Goal: Task Accomplishment & Management: Complete application form

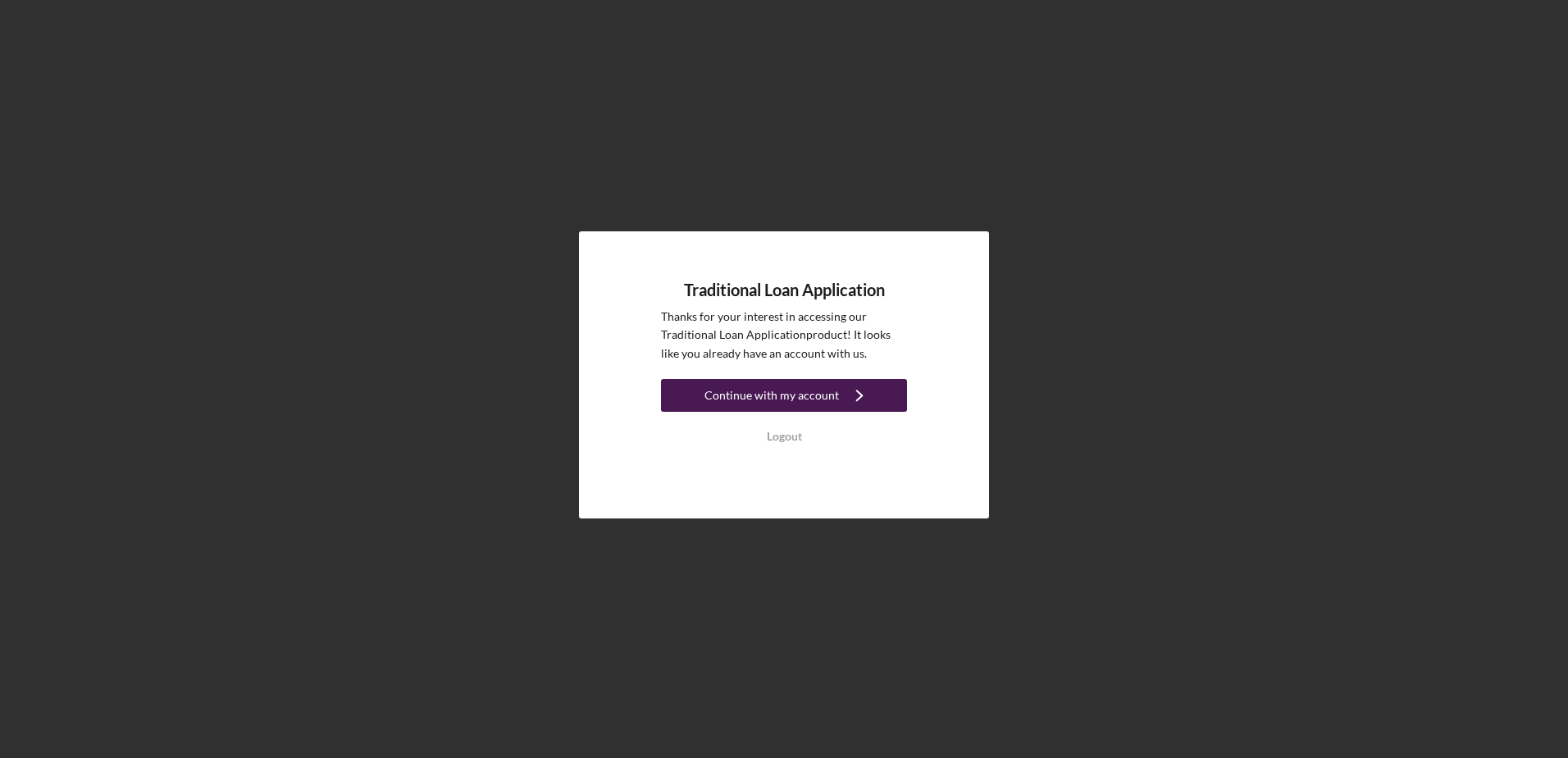
click at [724, 392] on div "Continue with my account" at bounding box center [771, 395] width 134 height 33
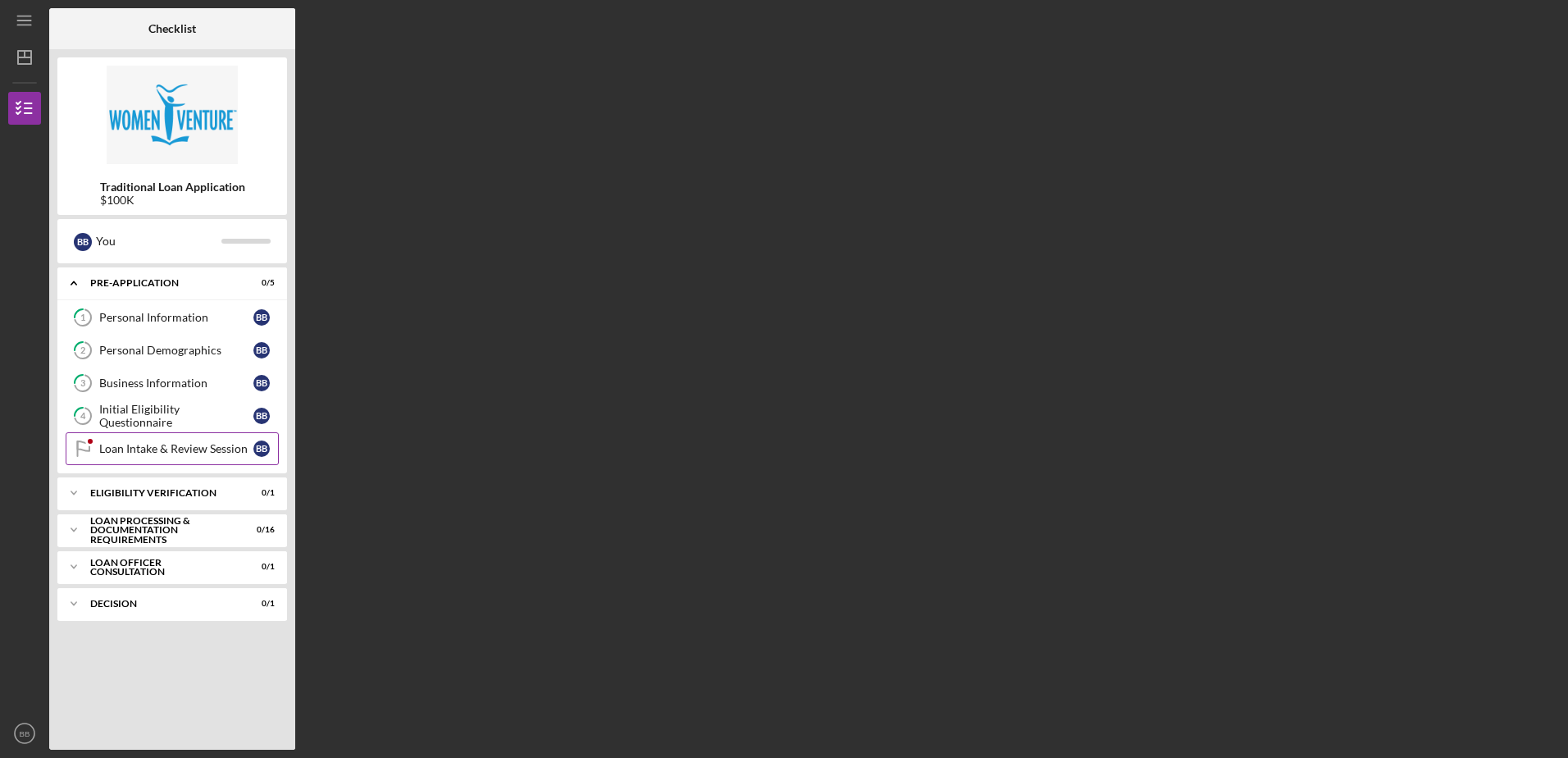
click at [186, 456] on link "Loan Intake & Review Session Loan Intake & Review Session B B" at bounding box center [172, 448] width 214 height 33
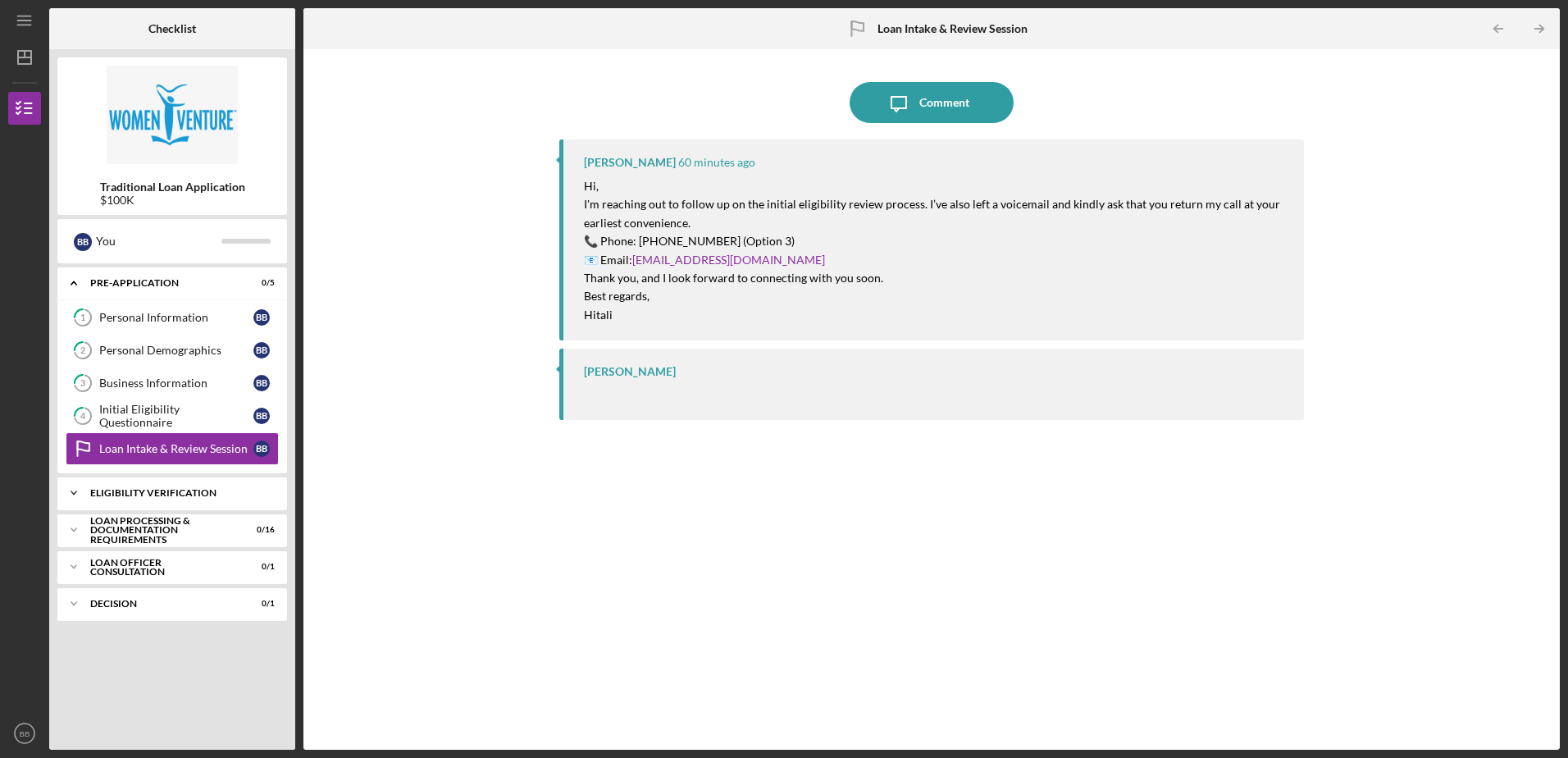
click at [123, 501] on div "Icon/Expander Eligibility Verification 0 / 1" at bounding box center [172, 493] width 229 height 33
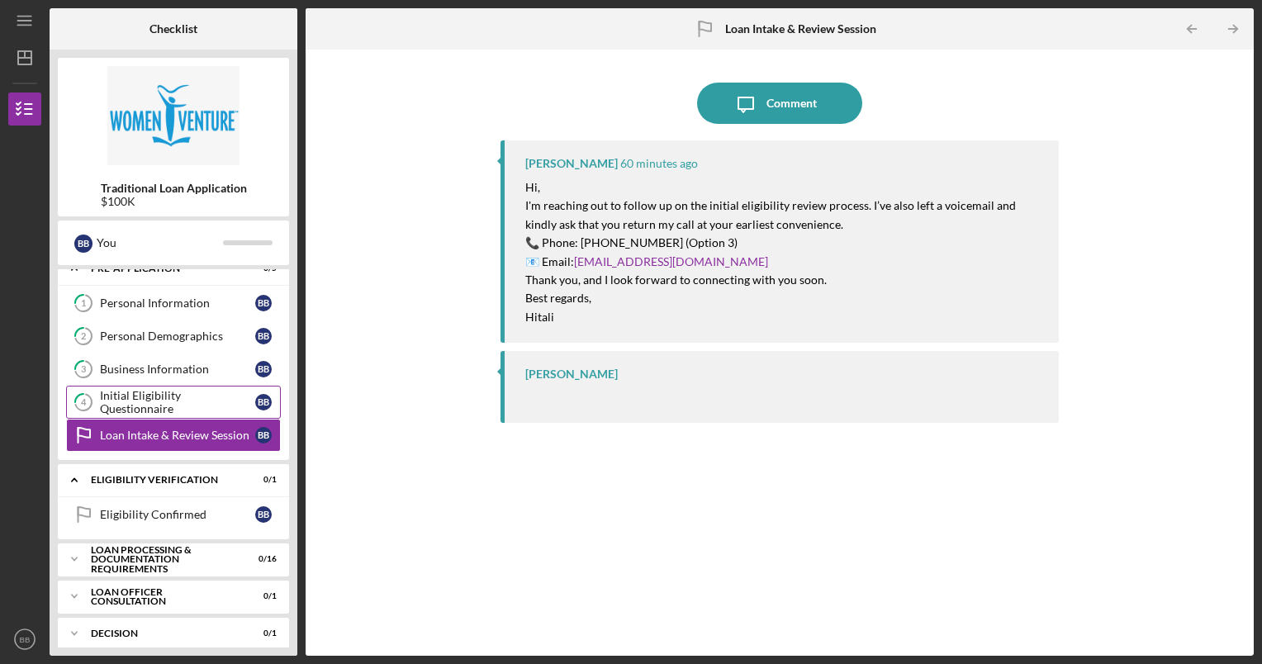
scroll to position [26, 0]
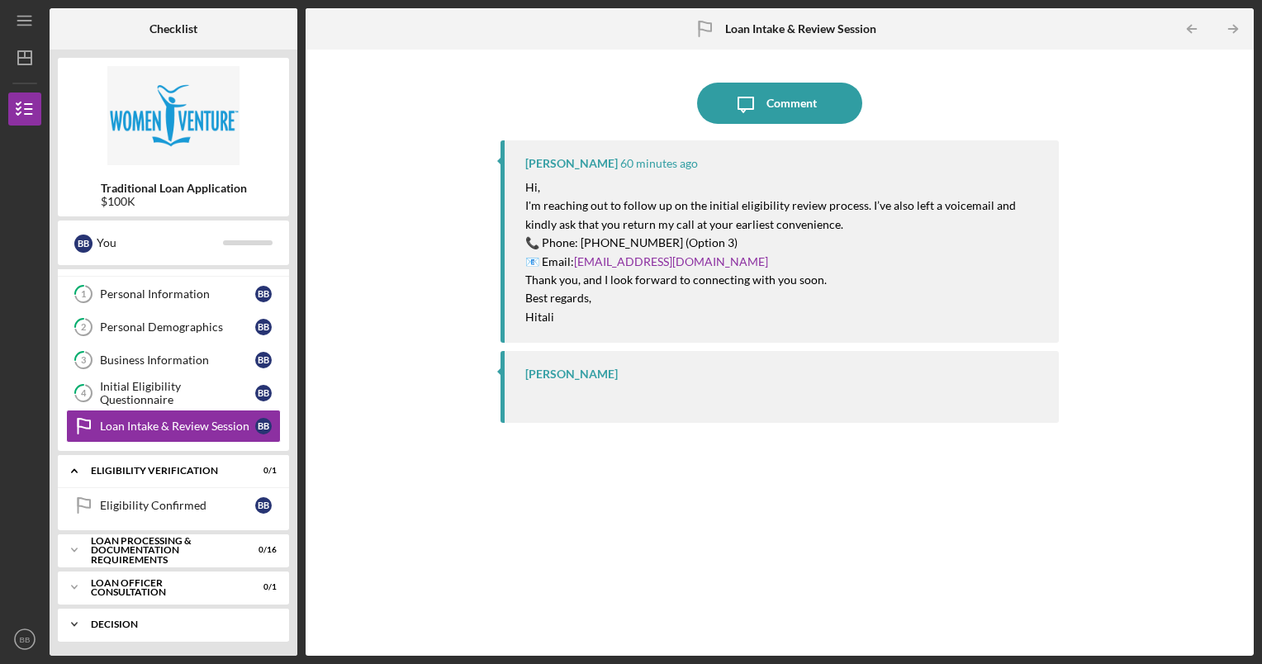
click at [192, 619] on div "Decision" at bounding box center [180, 624] width 178 height 10
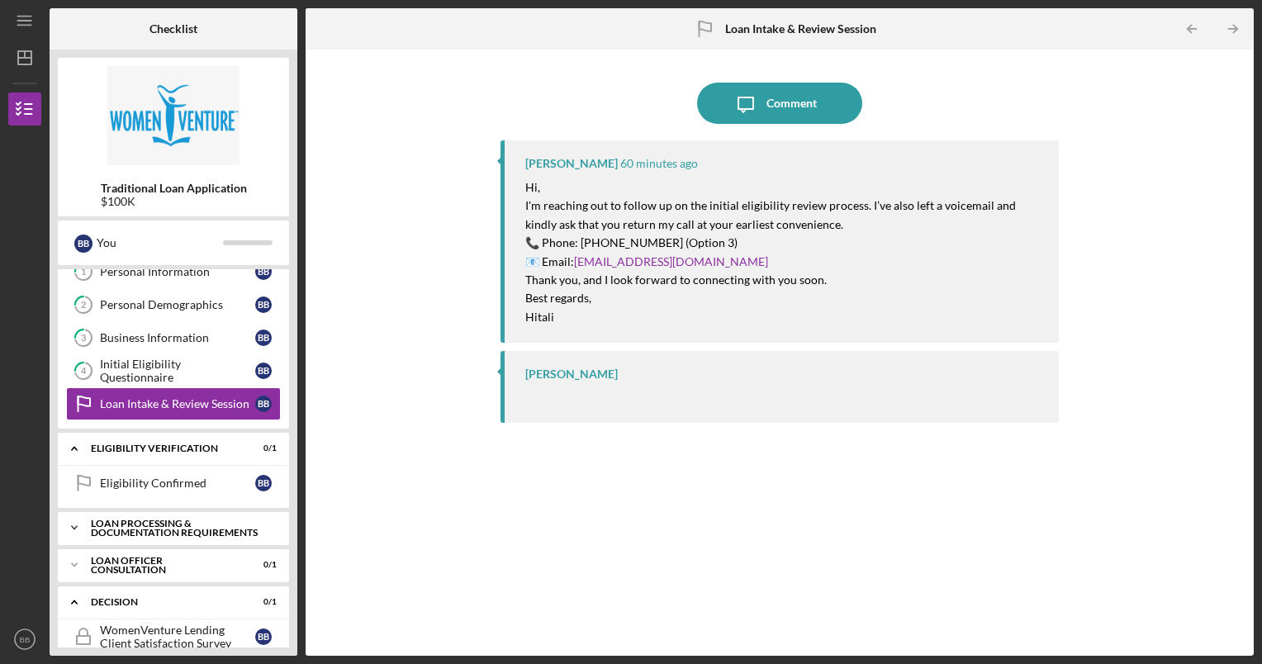
scroll to position [67, 0]
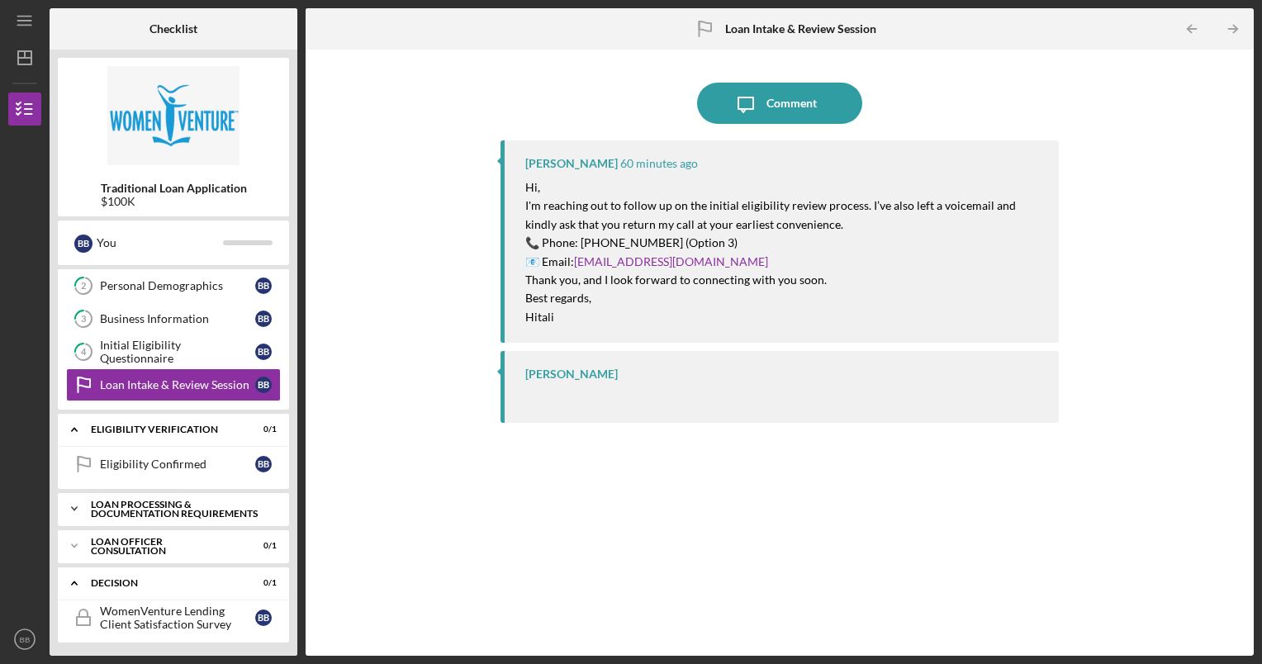
click at [120, 514] on div "Loan Processing & Documentation Requirements" at bounding box center [180, 509] width 178 height 19
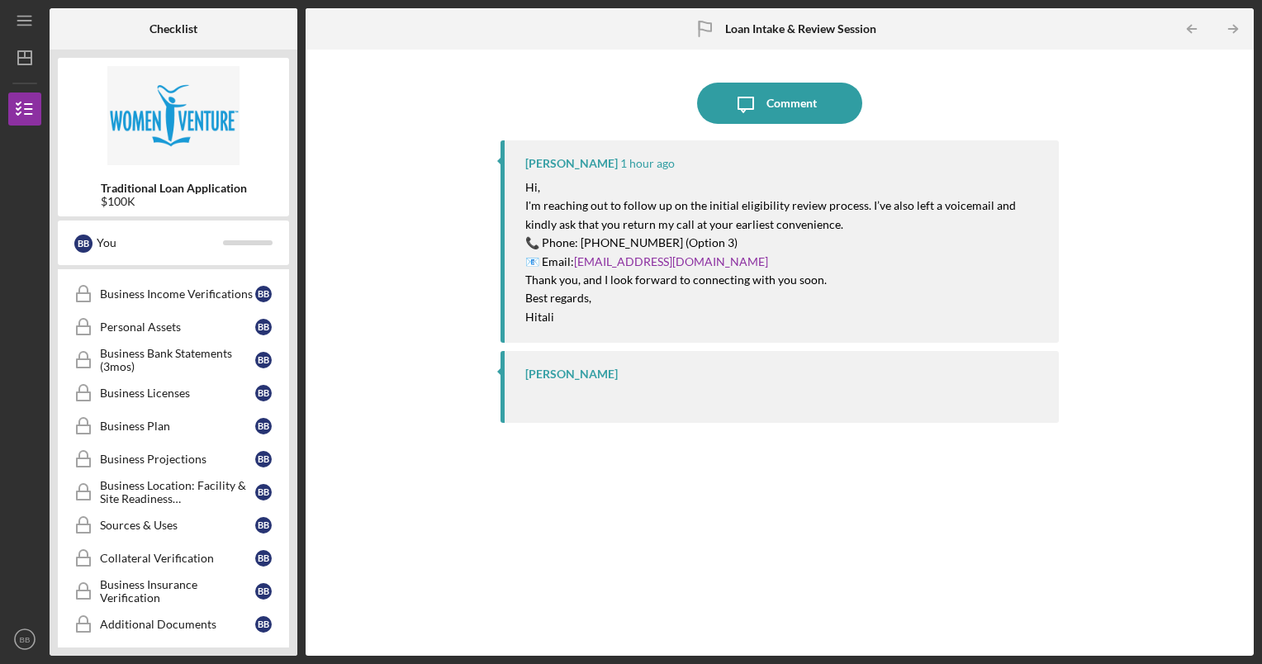
scroll to position [562, 0]
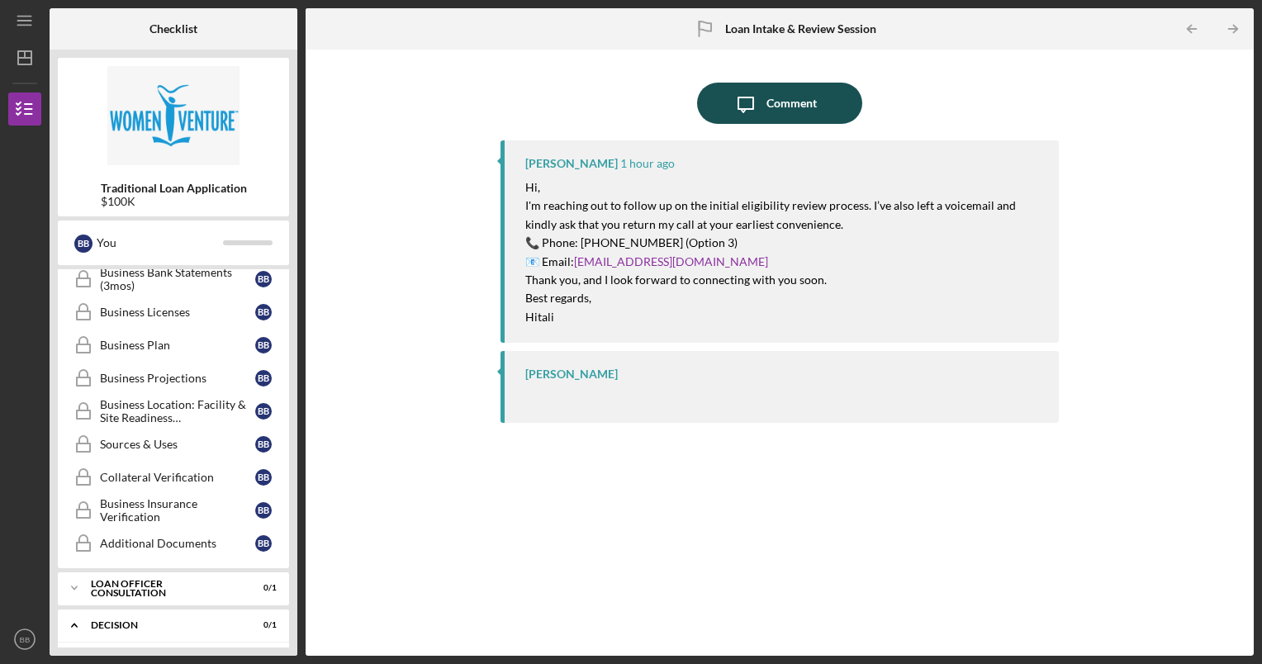
click at [756, 112] on icon "Icon/Message" at bounding box center [745, 103] width 41 height 41
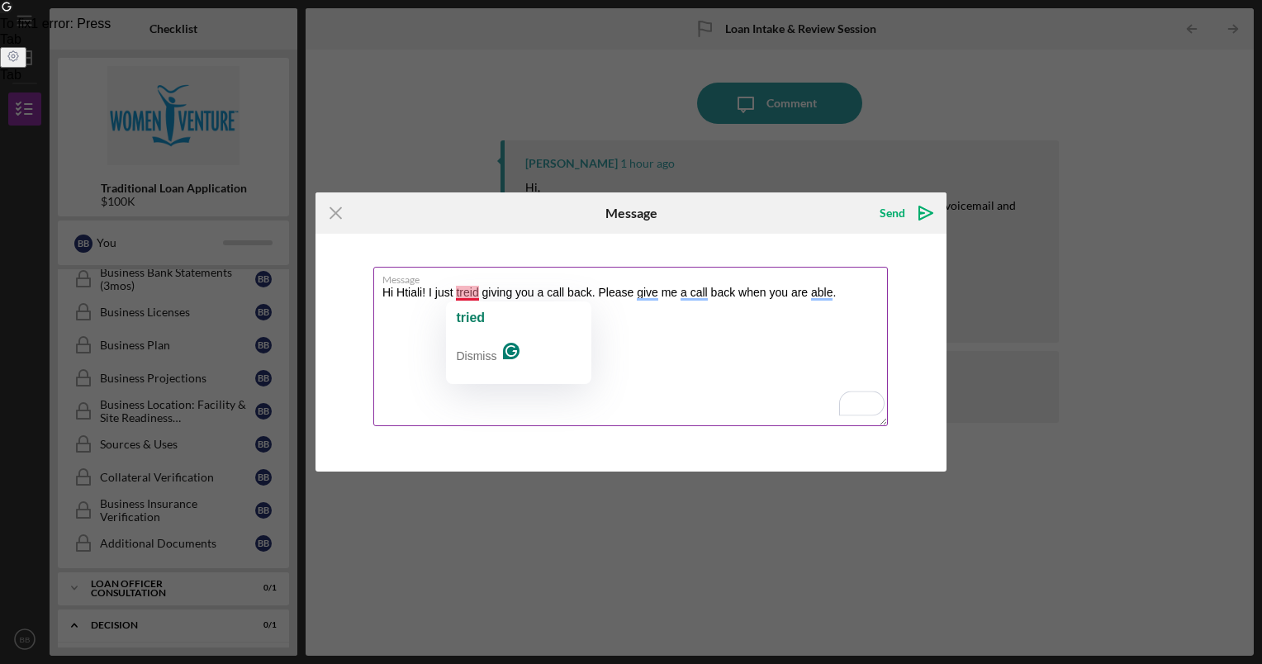
click at [462, 292] on textarea "Hi Htiali! I just treid giving you a call back. Please give me a call back when…" at bounding box center [630, 346] width 514 height 159
type textarea "Hi Htiali! I just tried calling you back. Please call me back when you are avai…"
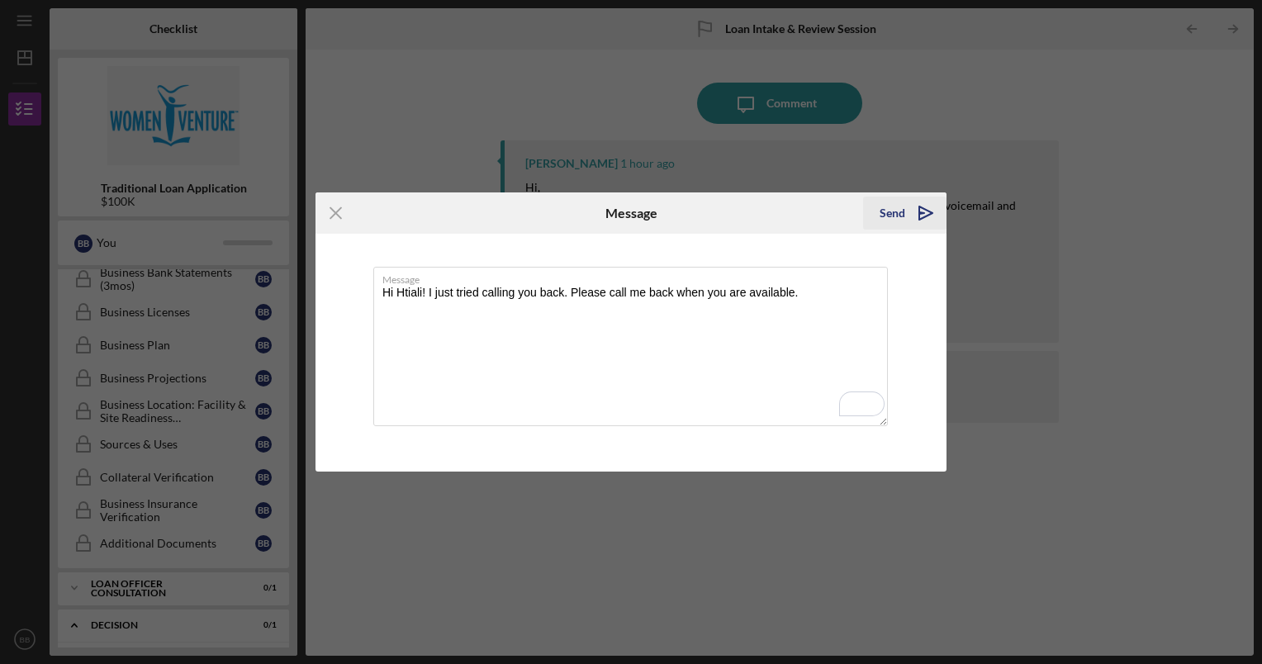
click at [920, 216] on icon "Icon/icon-invite-send" at bounding box center [925, 212] width 41 height 41
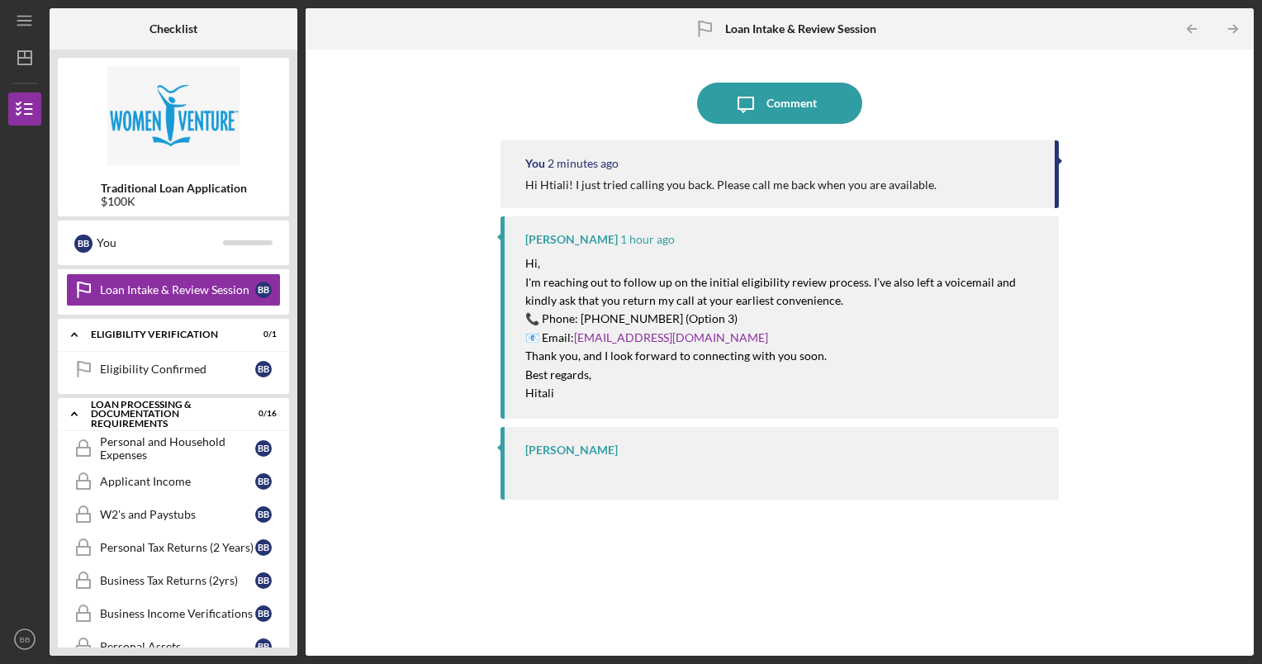
scroll to position [165, 0]
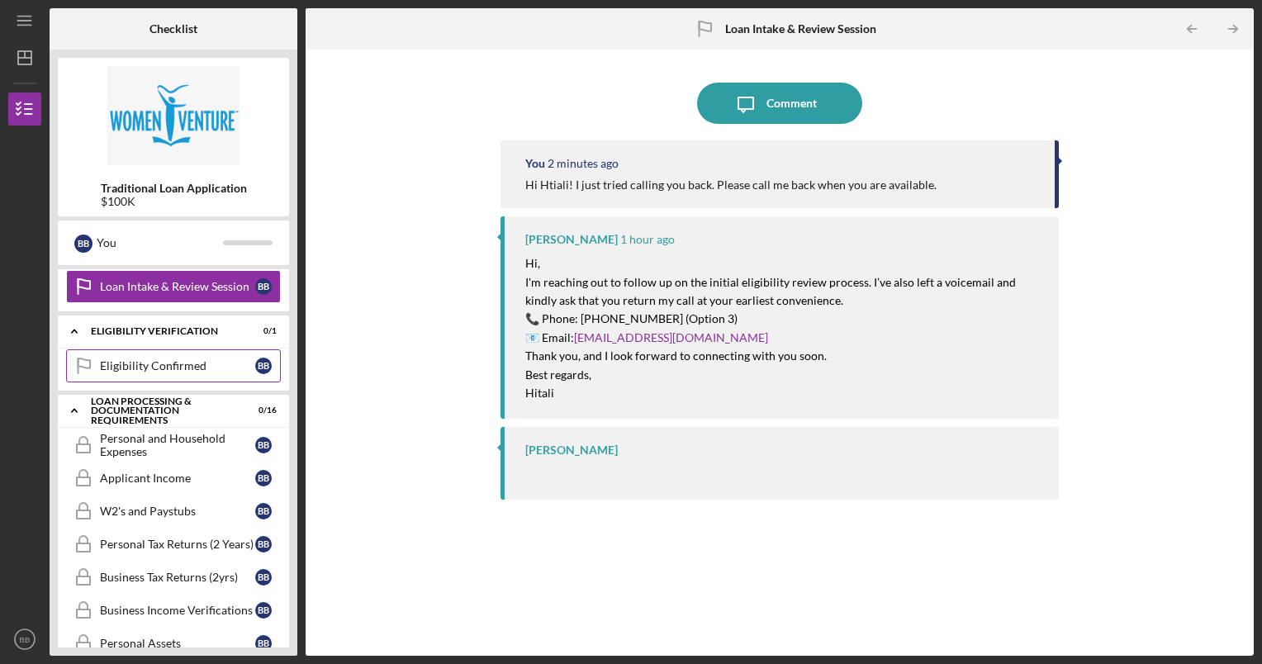
click at [178, 372] on link "Eligibility Confirmed Eligibility Confirmed B B" at bounding box center [173, 365] width 215 height 33
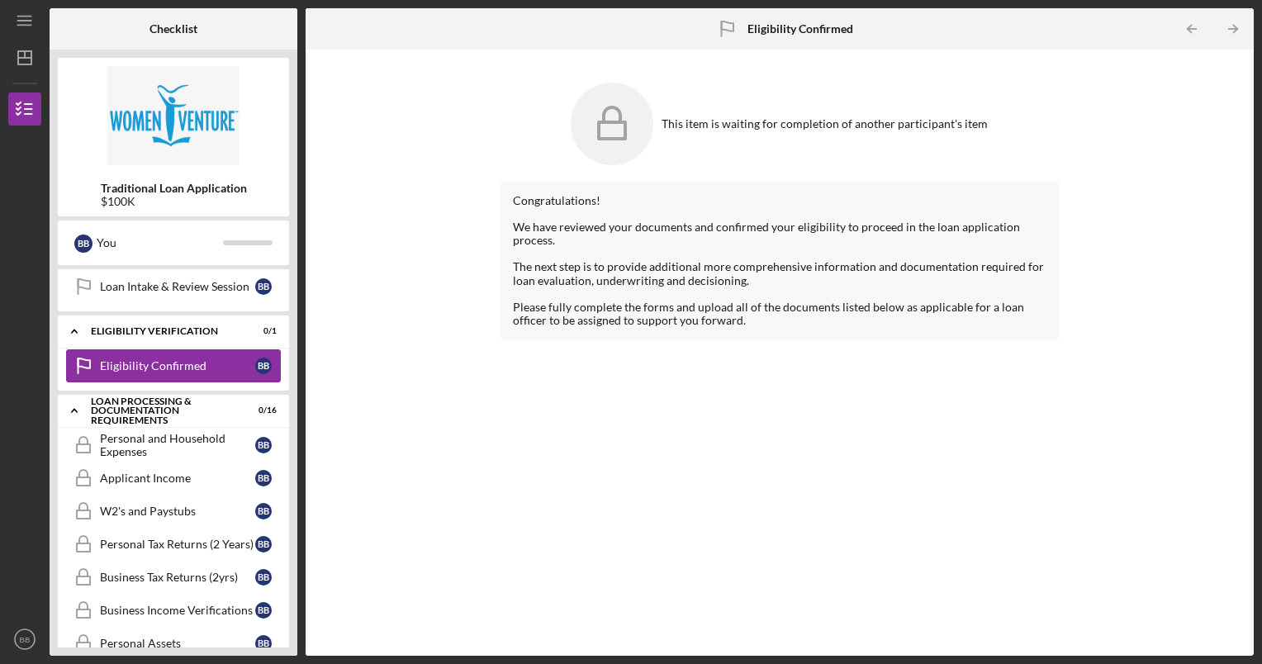
click at [178, 372] on link "Eligibility Confirmed Eligibility Confirmed B B" at bounding box center [173, 365] width 215 height 33
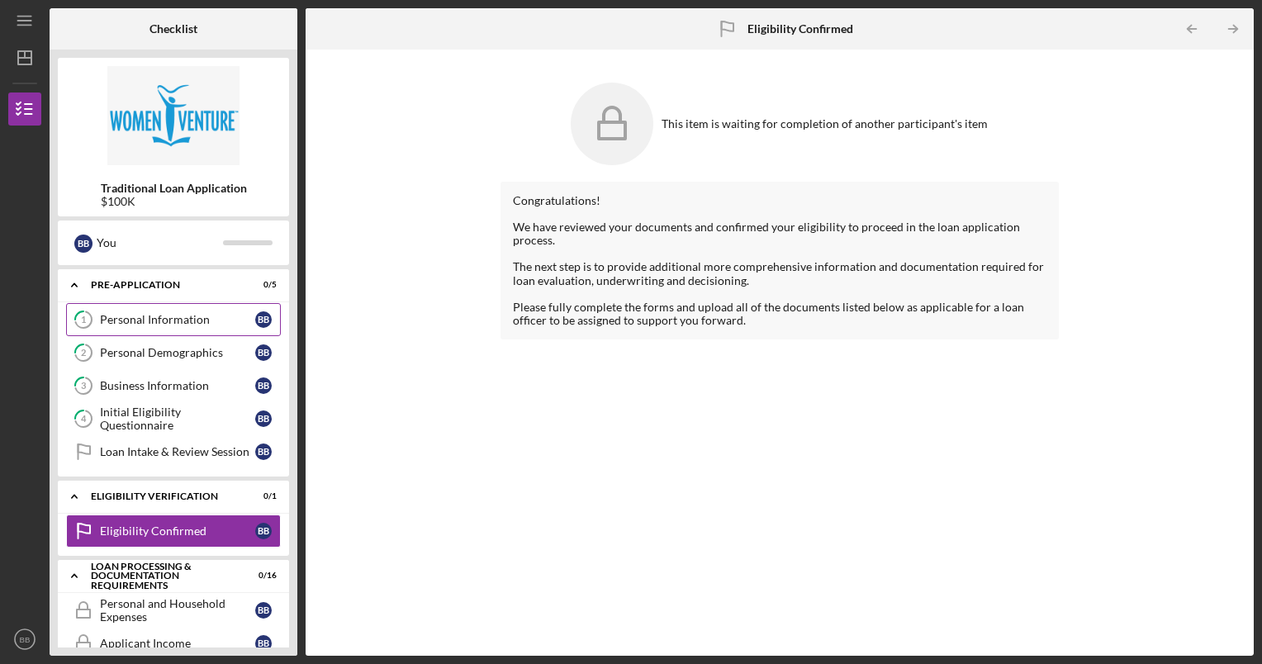
click at [166, 329] on link "1 Personal Information B B" at bounding box center [173, 319] width 215 height 33
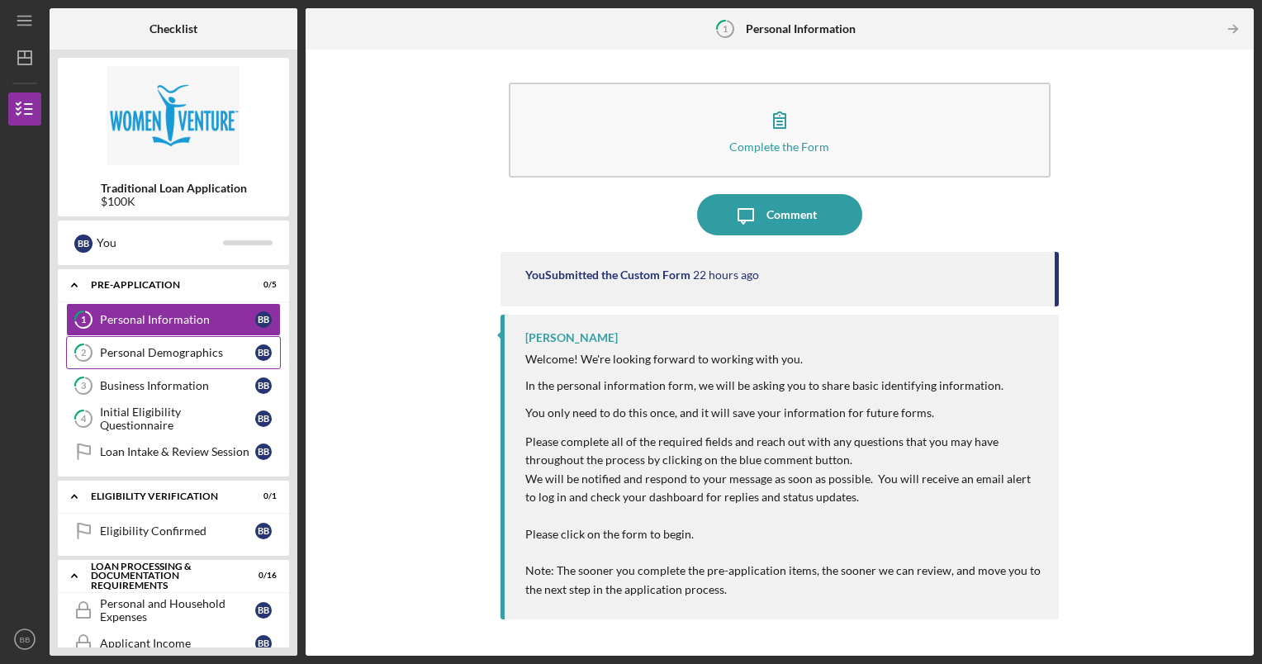
click at [157, 353] on div "Personal Demographics" at bounding box center [177, 352] width 155 height 13
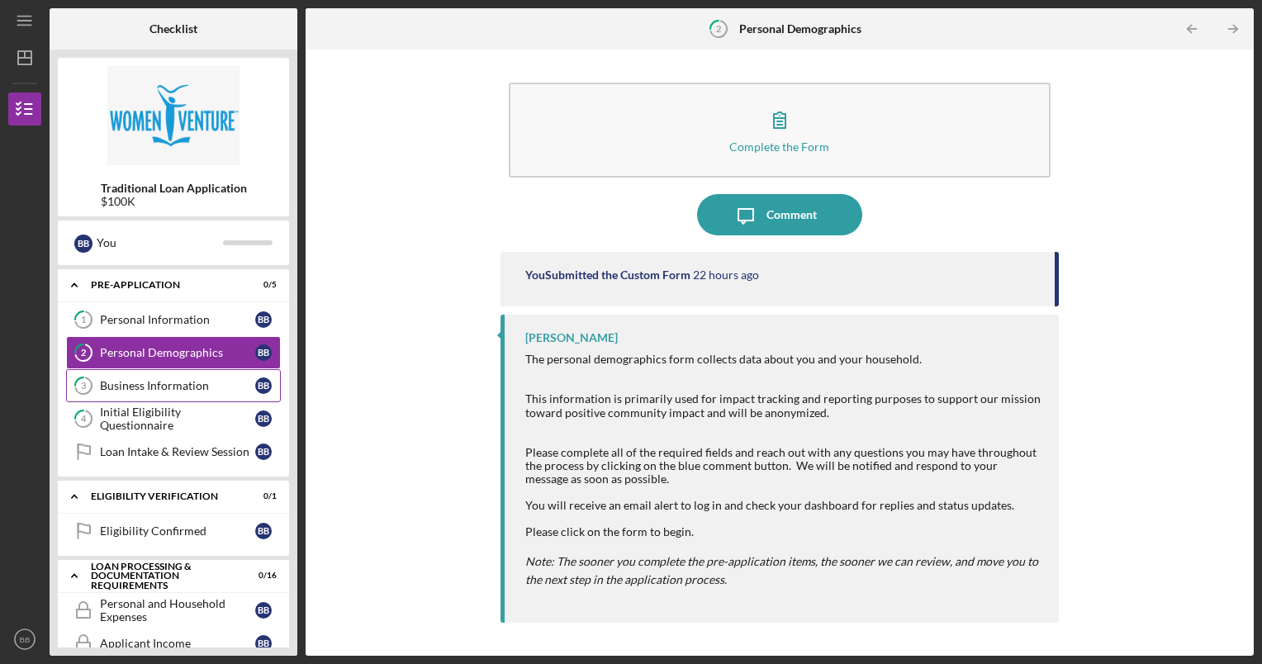
click at [165, 379] on div "Business Information" at bounding box center [177, 385] width 155 height 13
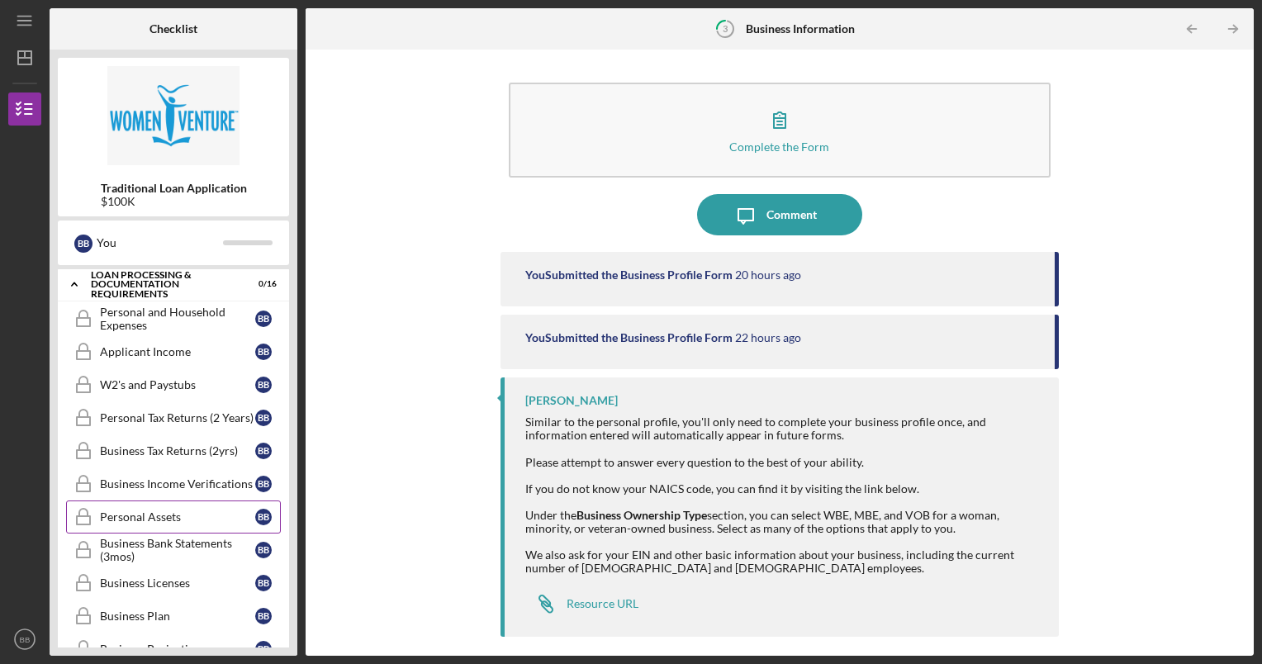
scroll to position [330, 0]
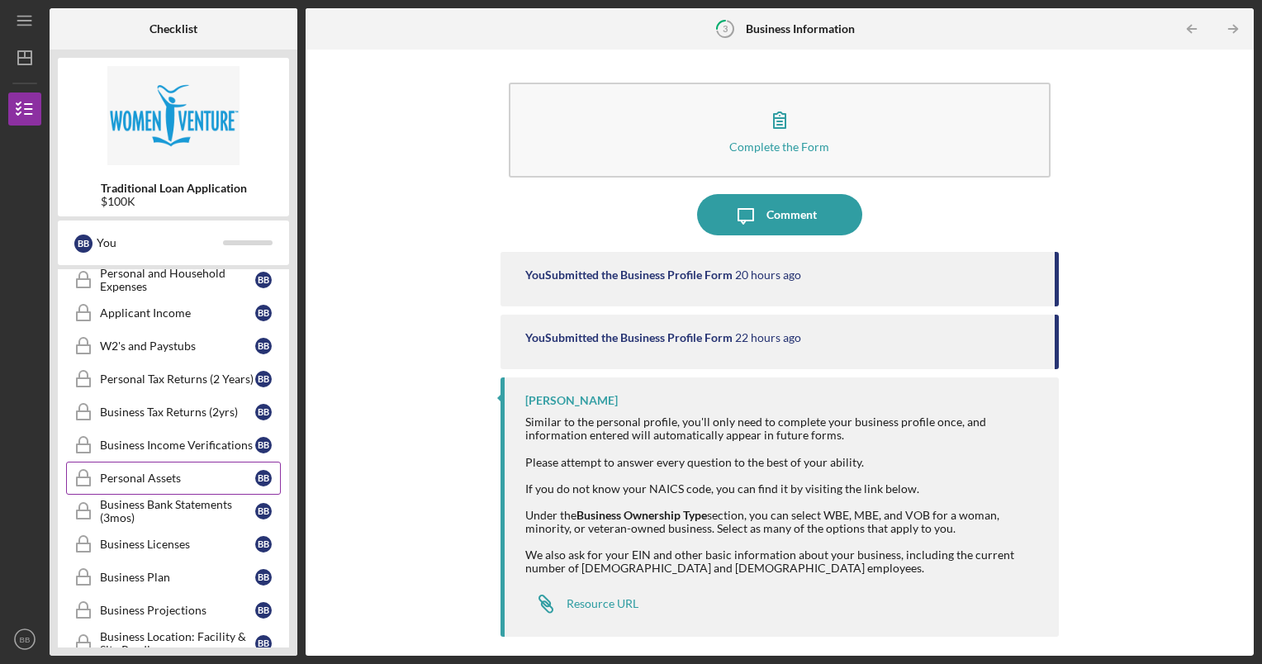
click at [138, 472] on div "Personal Assets" at bounding box center [177, 478] width 155 height 13
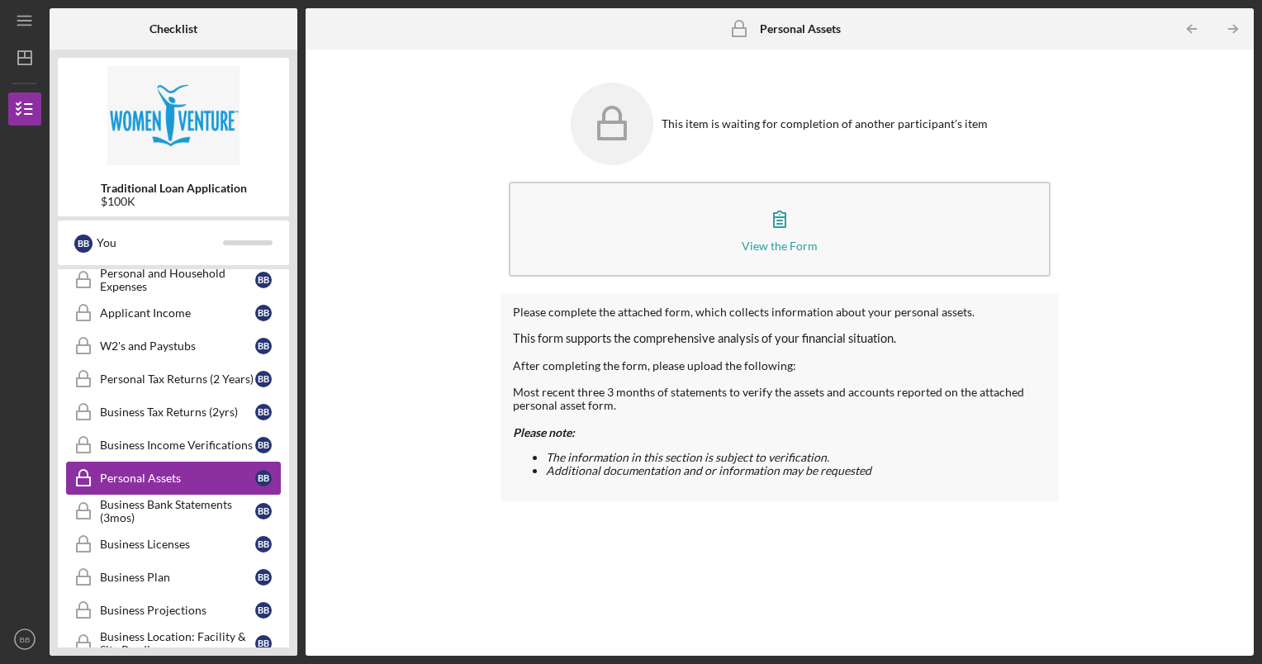
scroll to position [526, 0]
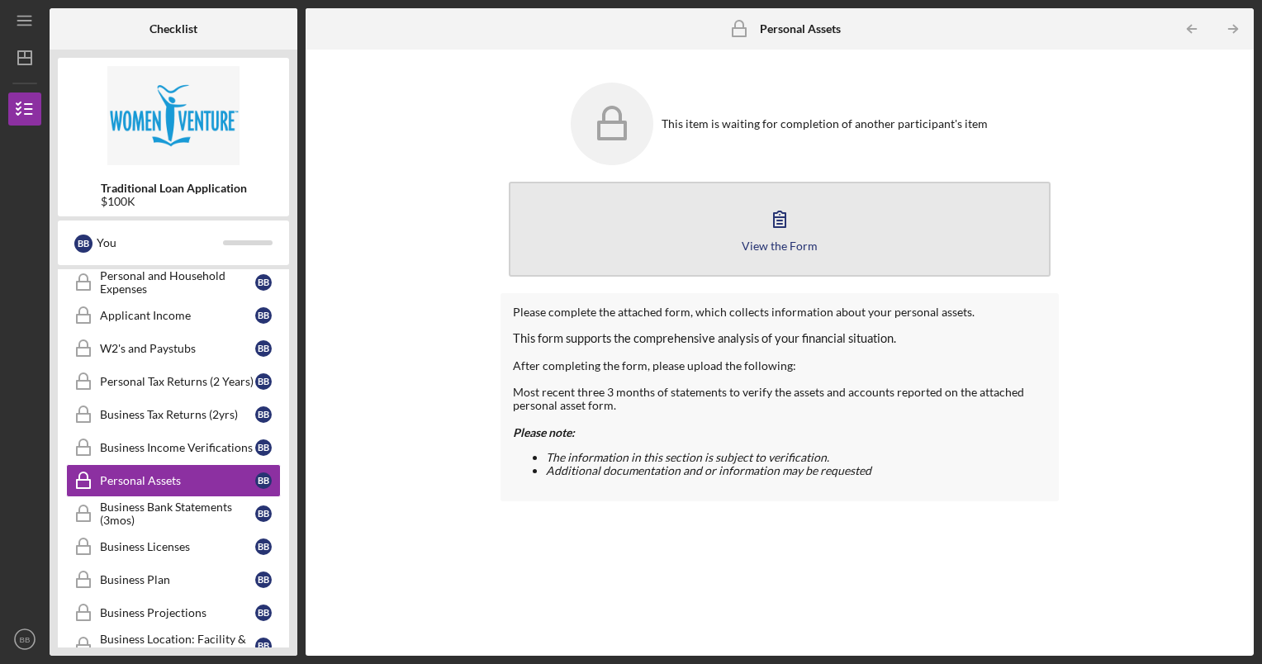
click at [764, 242] on div "View the Form" at bounding box center [780, 245] width 76 height 12
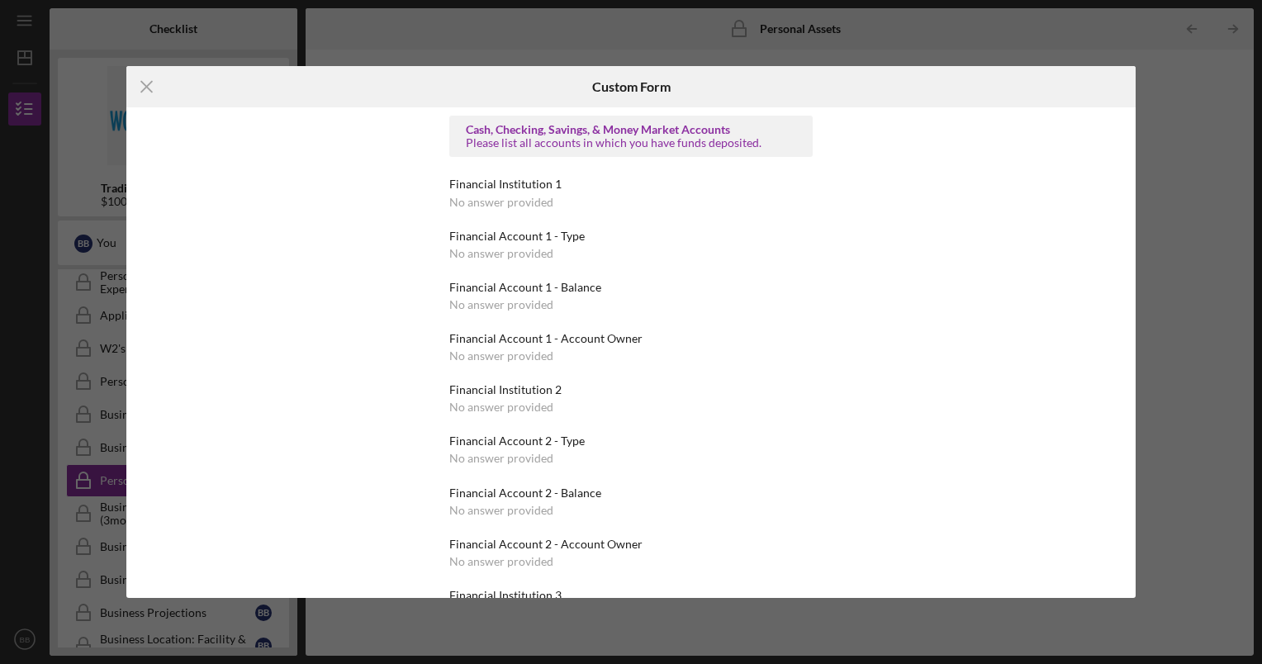
click at [552, 202] on div "Financial Institution 1 No answer provided" at bounding box center [630, 193] width 363 height 31
click at [145, 88] on line at bounding box center [146, 87] width 11 height 11
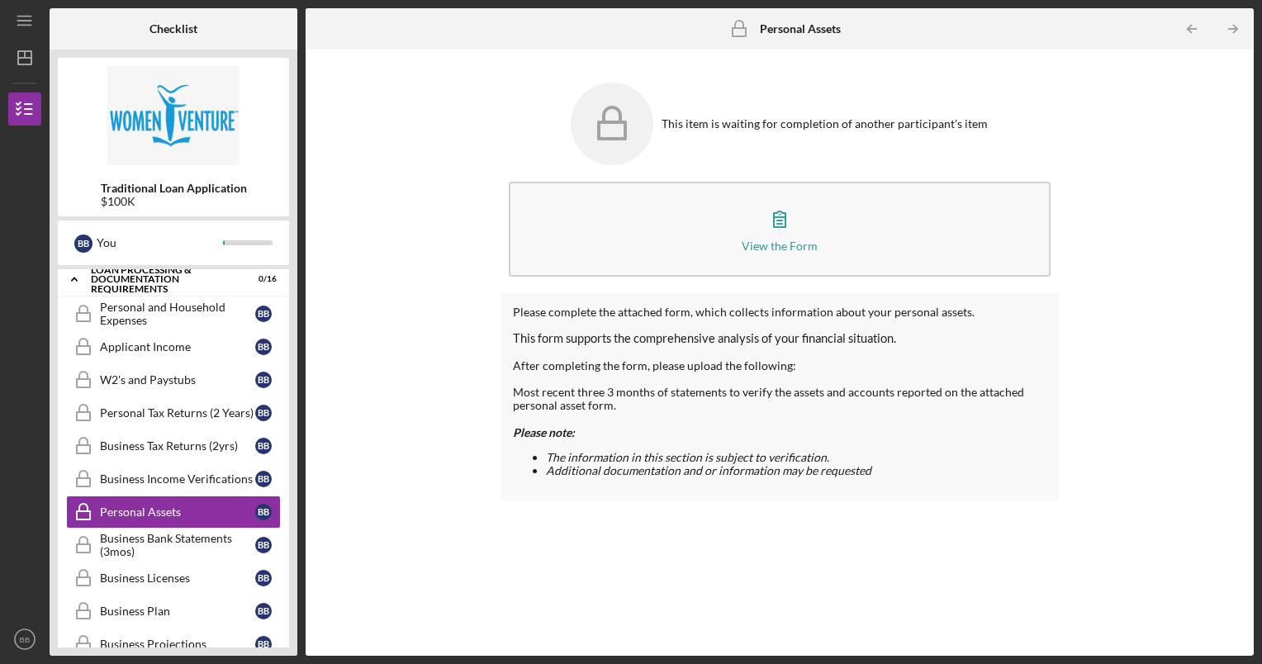
scroll to position [322, 0]
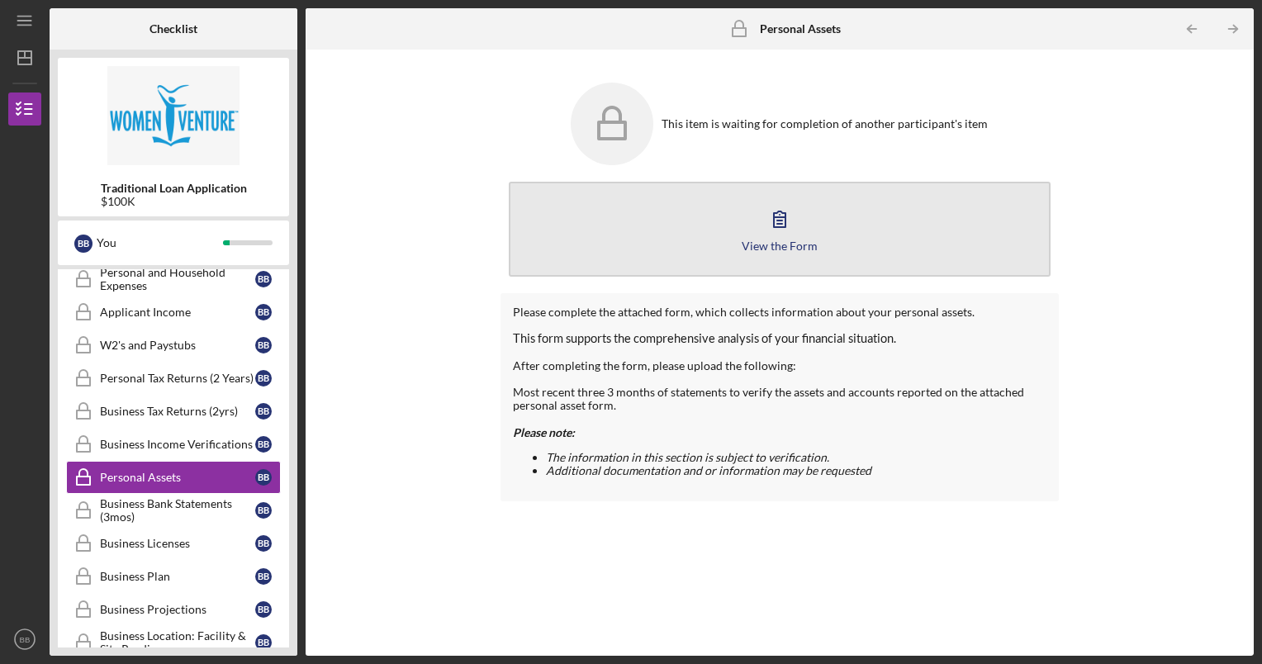
click at [737, 240] on button "View the Form Form" at bounding box center [780, 229] width 543 height 95
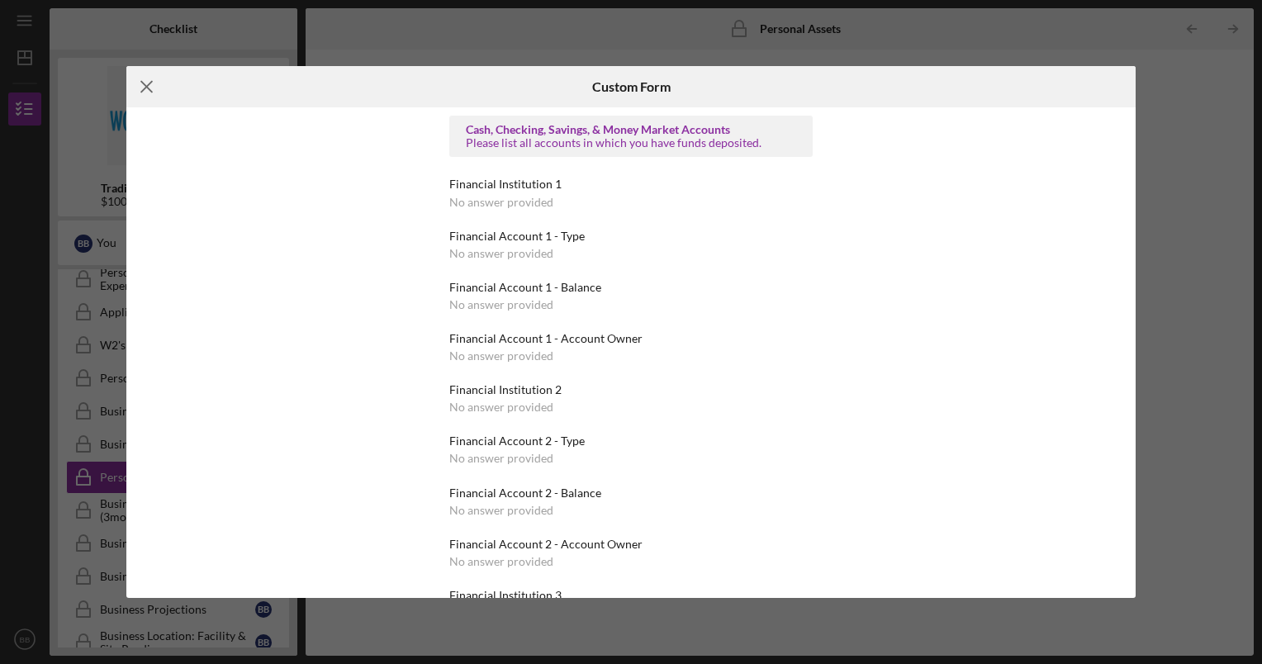
click at [154, 92] on icon "Icon/Menu Close" at bounding box center [146, 86] width 41 height 41
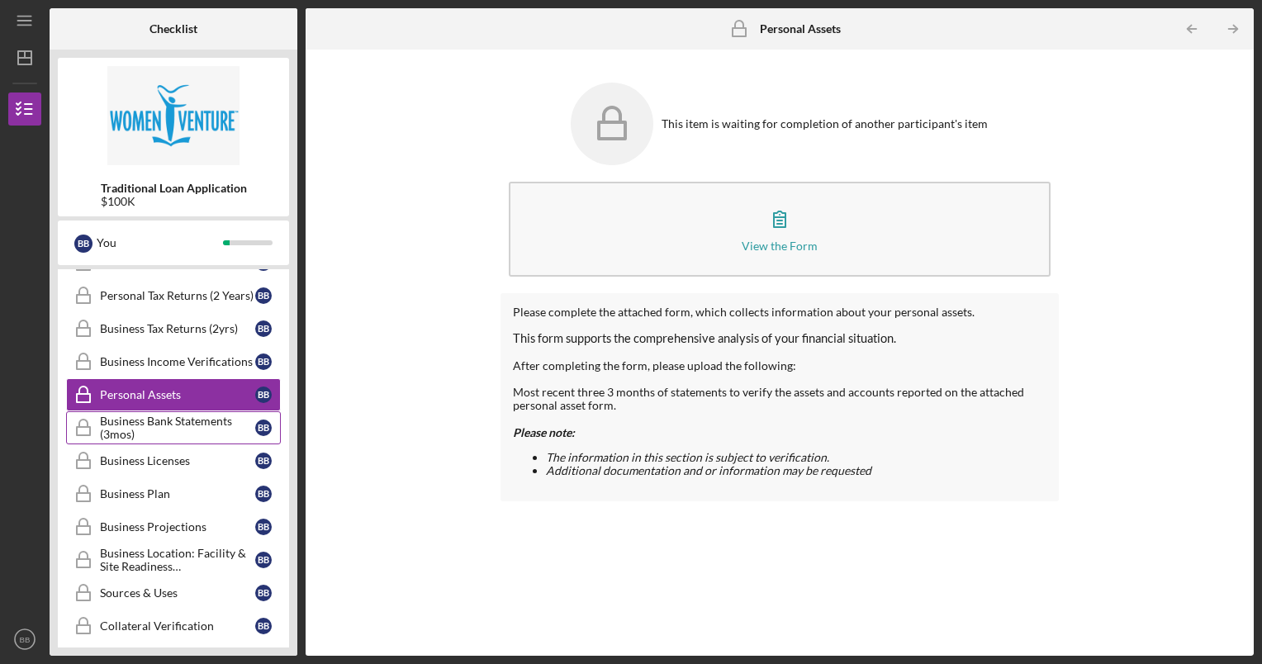
scroll to position [487, 0]
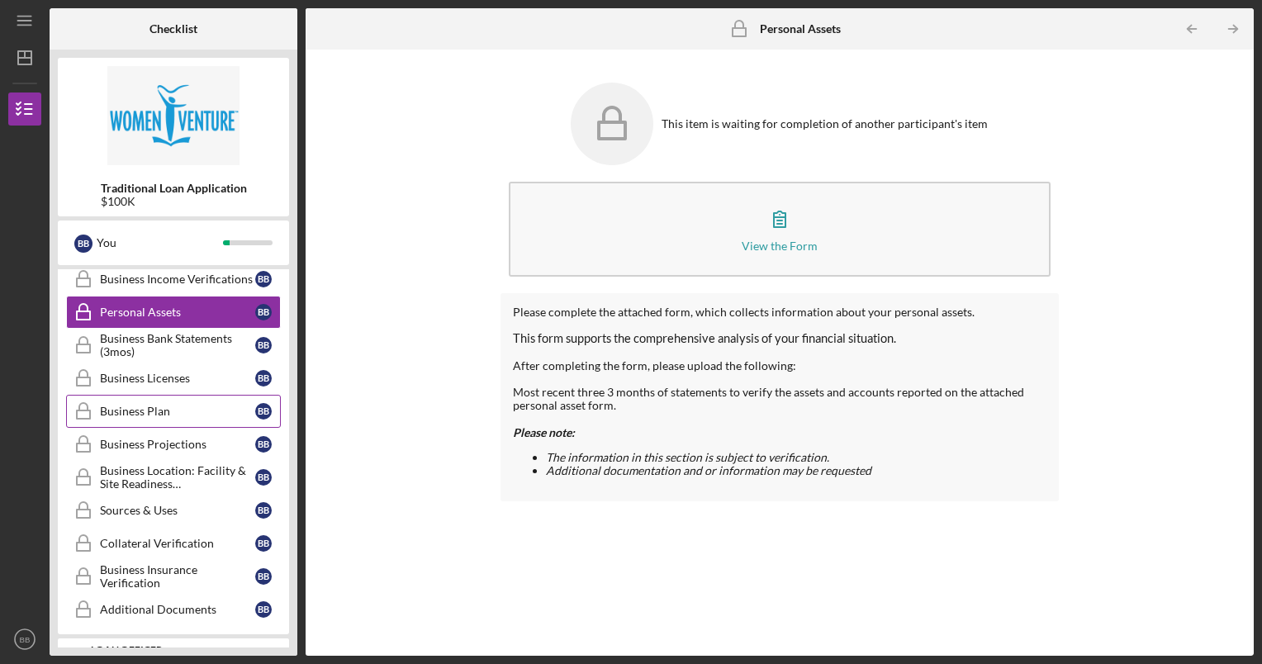
click at [164, 416] on link "Business Plan Business Plan B B" at bounding box center [173, 411] width 215 height 33
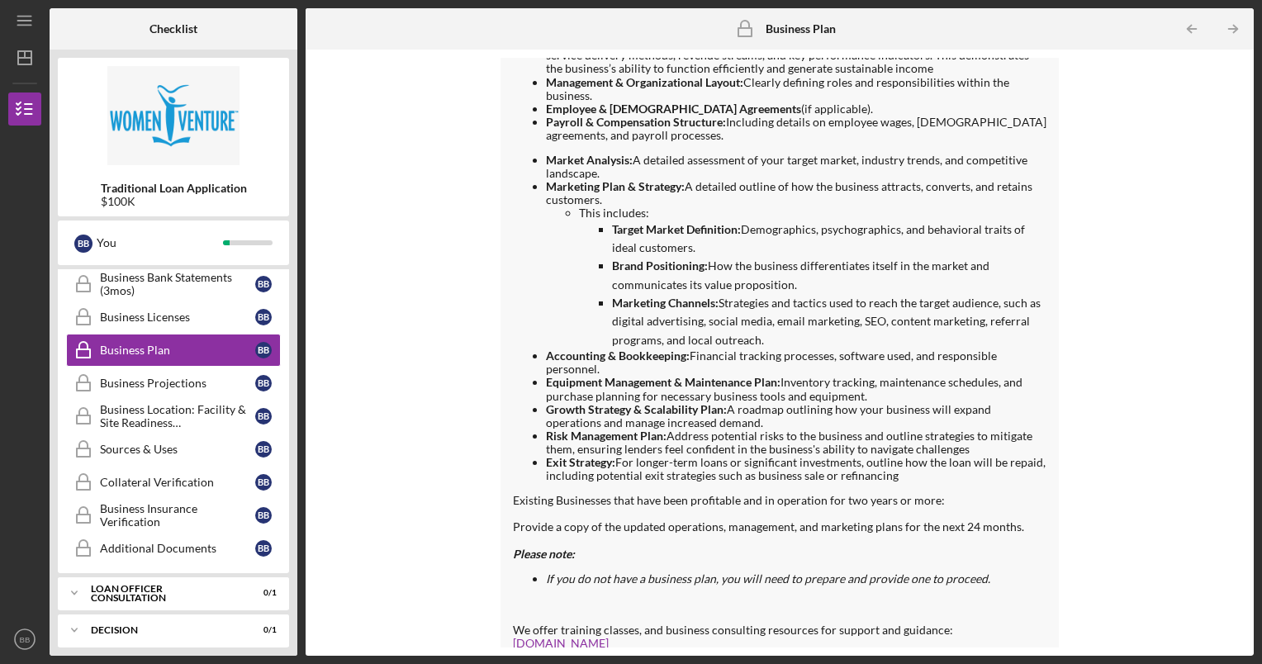
scroll to position [248, 0]
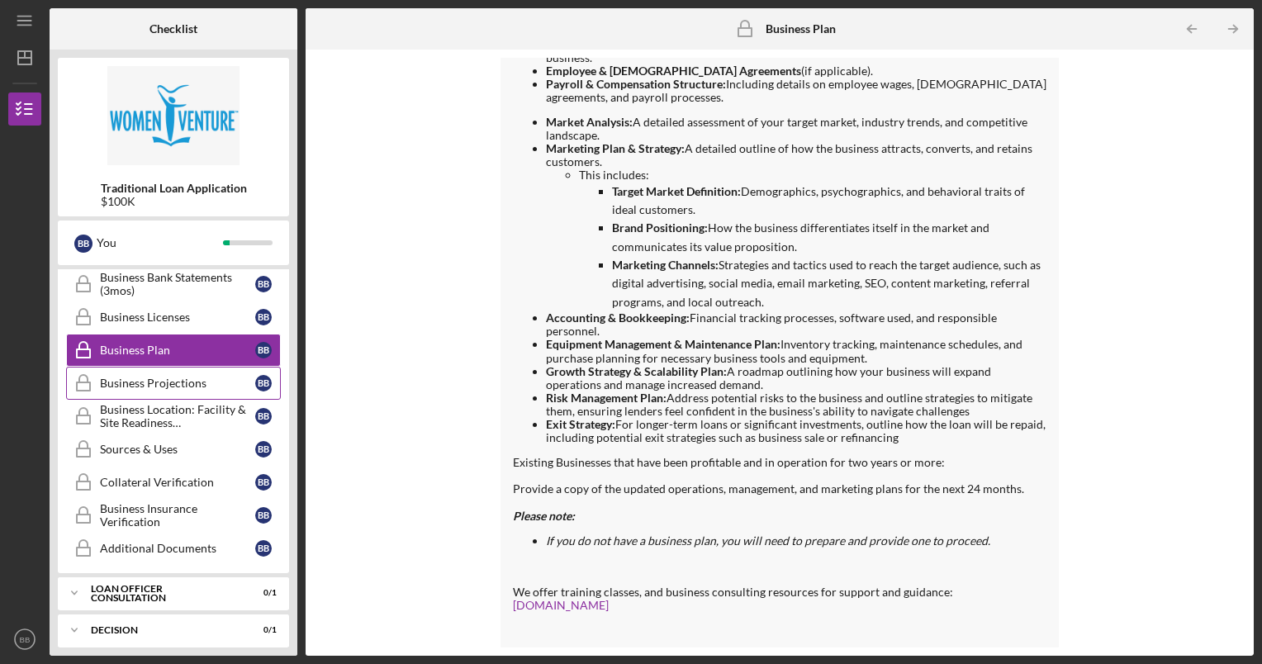
click at [165, 379] on div "Business Projections" at bounding box center [177, 383] width 155 height 13
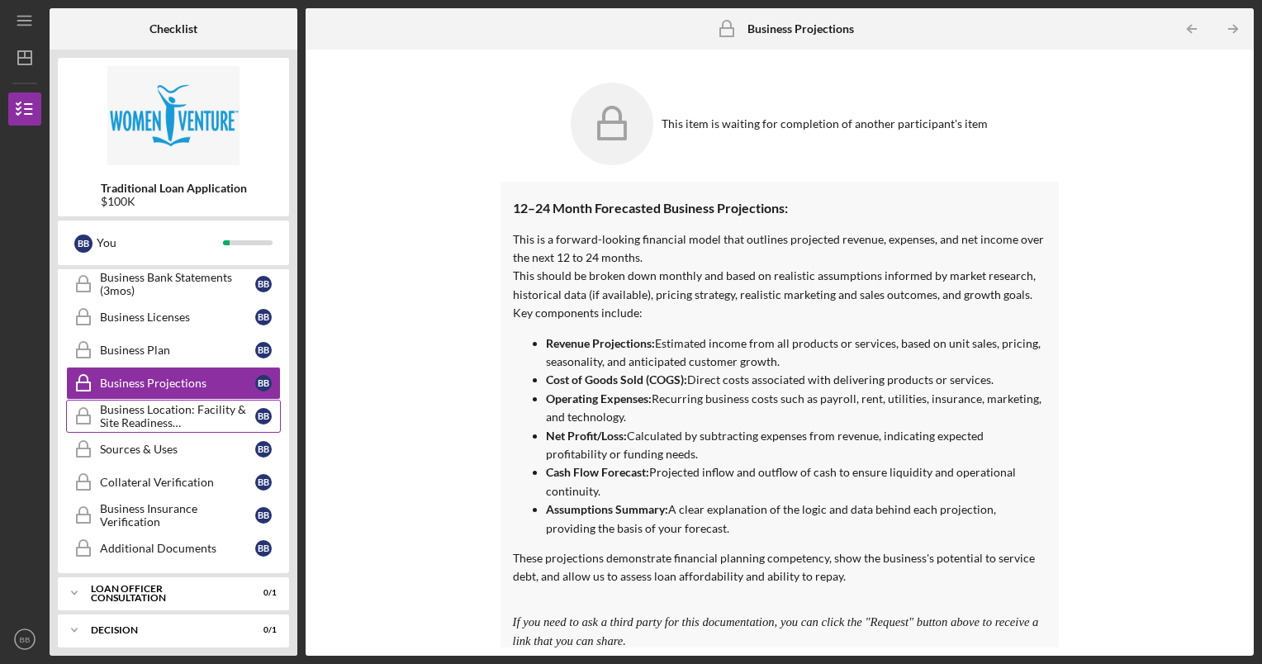
click at [151, 415] on div "Business Location: Facility & Site Readiness Documentation" at bounding box center [177, 416] width 155 height 26
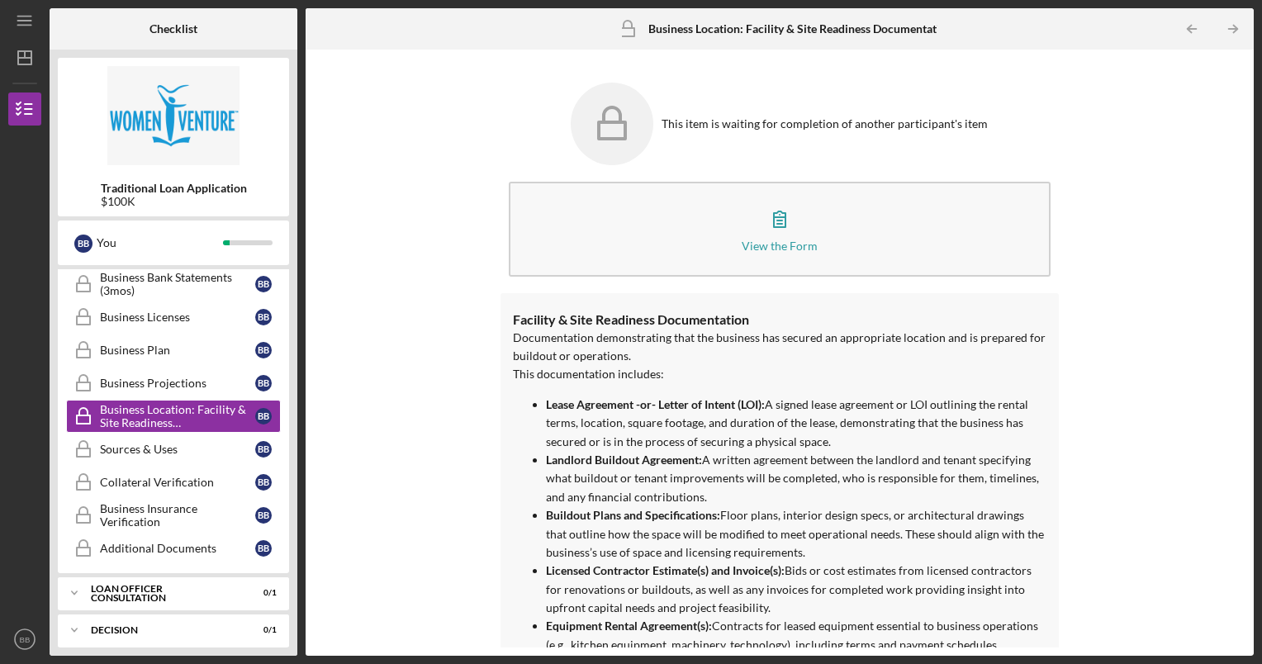
scroll to position [165, 0]
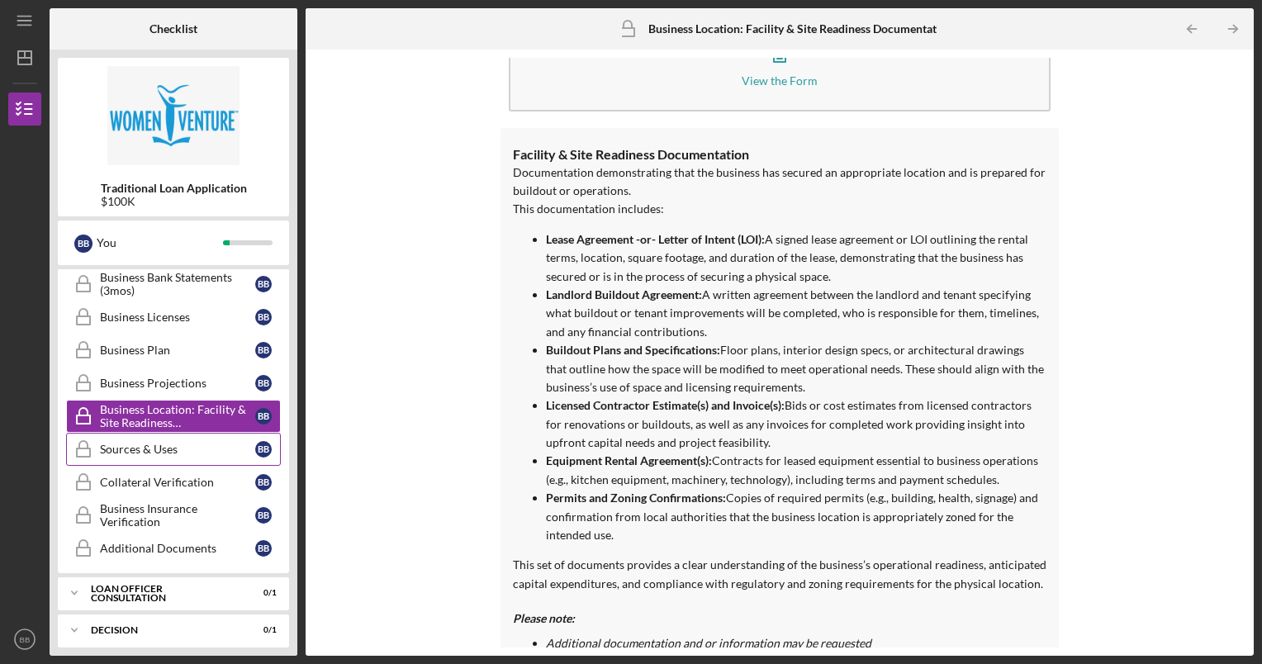
click at [173, 443] on div "Sources & Uses" at bounding box center [177, 449] width 155 height 13
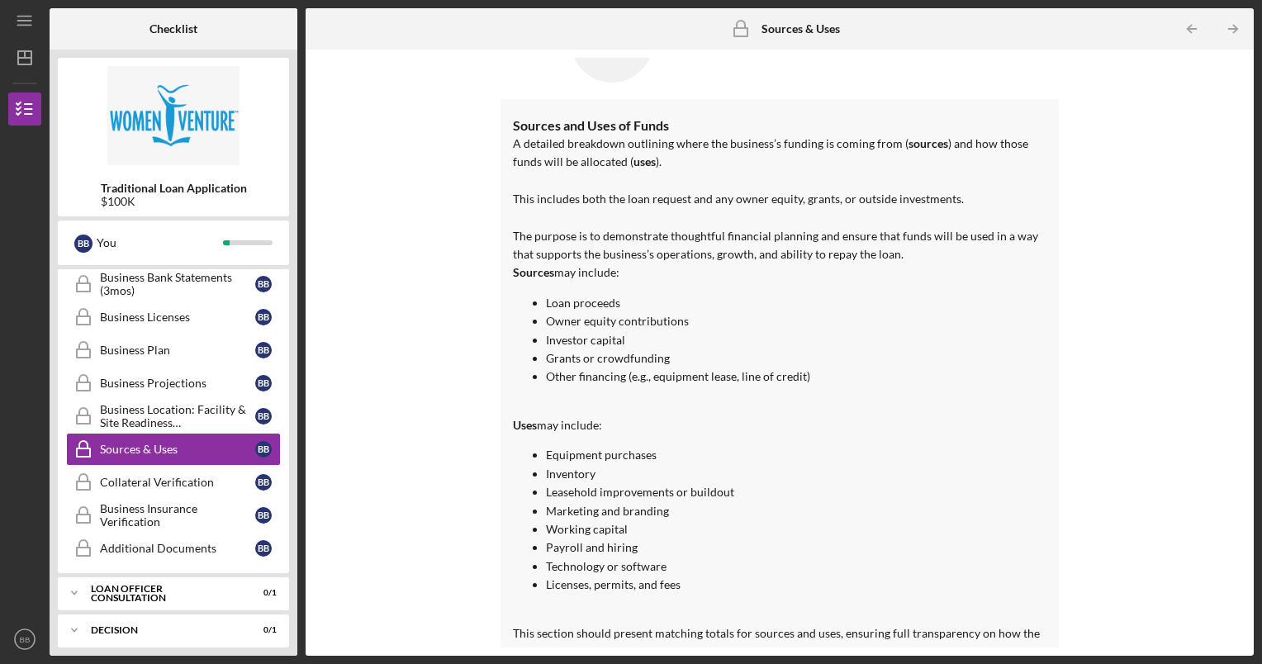
scroll to position [109, 0]
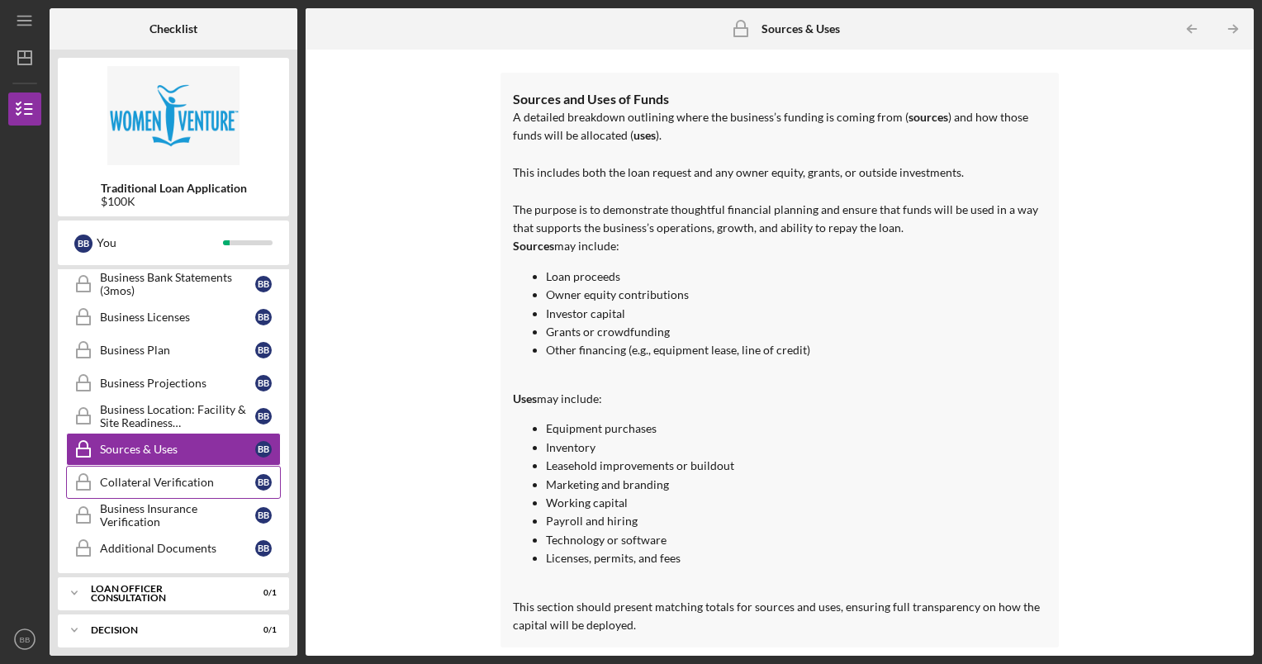
click at [126, 479] on div "Collateral Verification" at bounding box center [177, 482] width 155 height 13
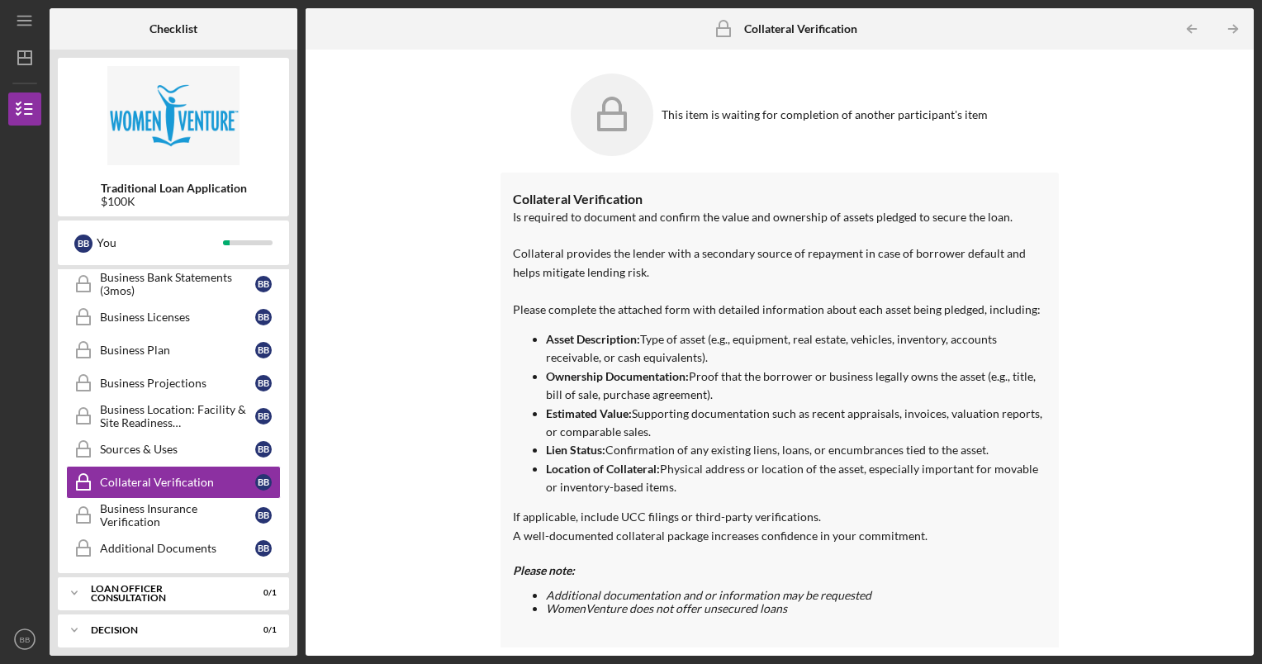
scroll to position [13, 0]
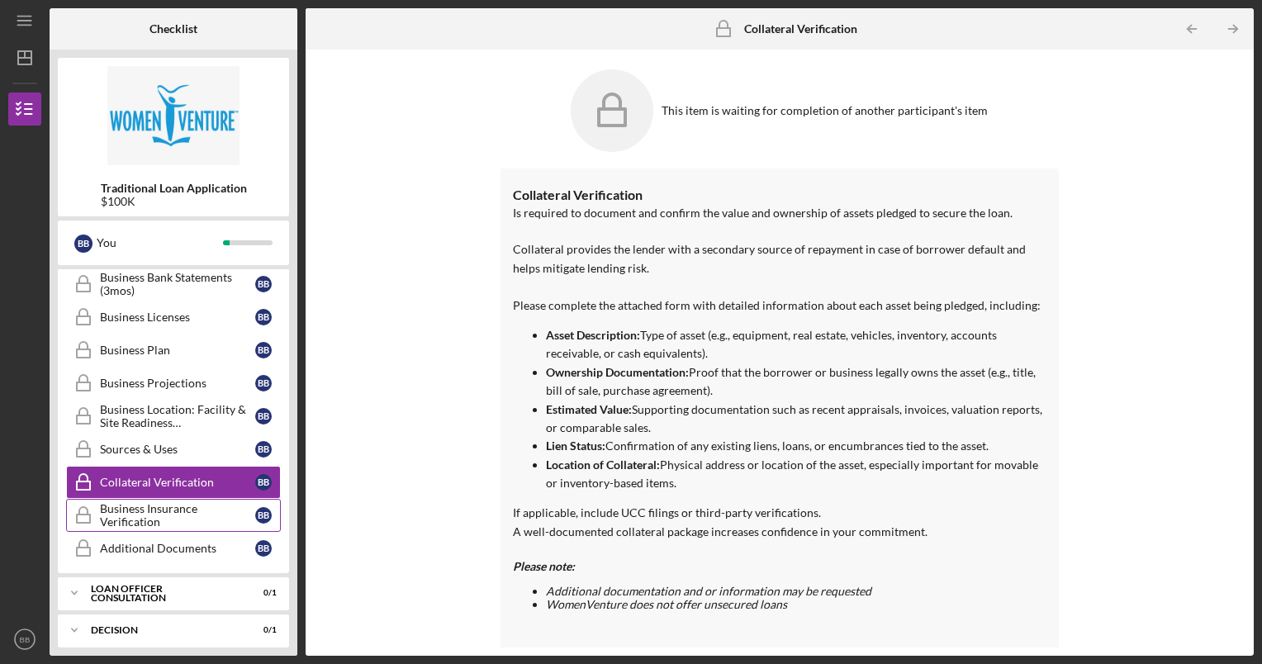
click at [142, 512] on div "Business Insurance Verification" at bounding box center [177, 515] width 155 height 26
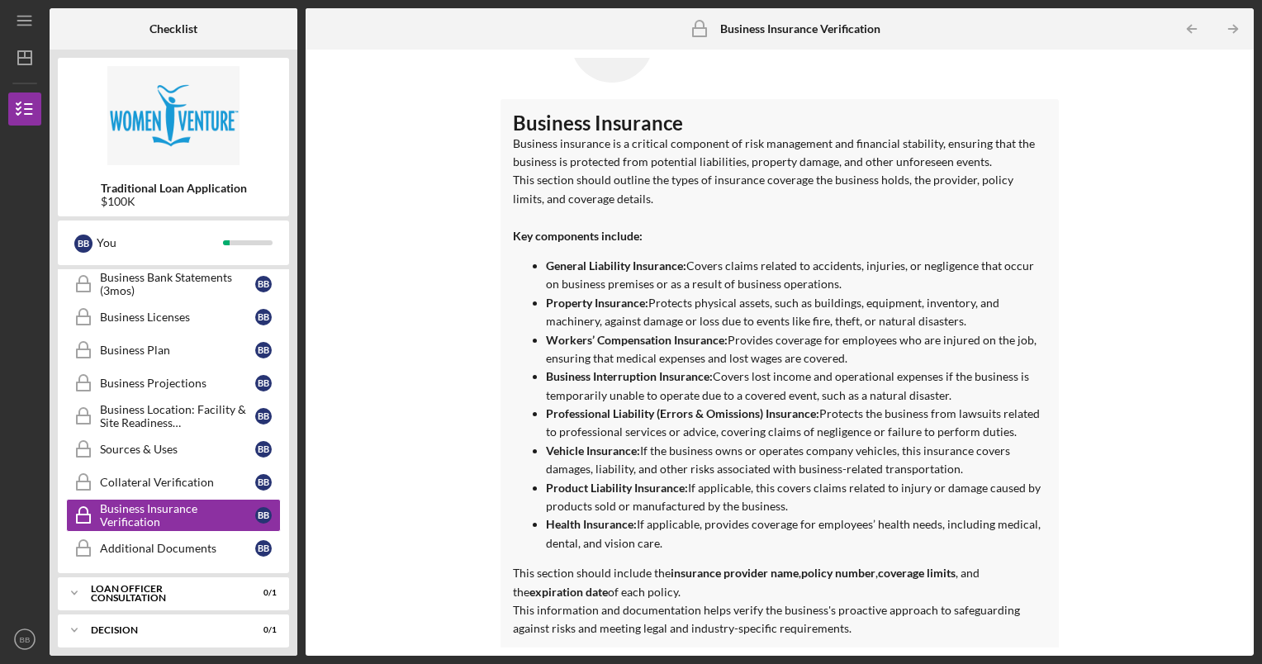
scroll to position [86, 0]
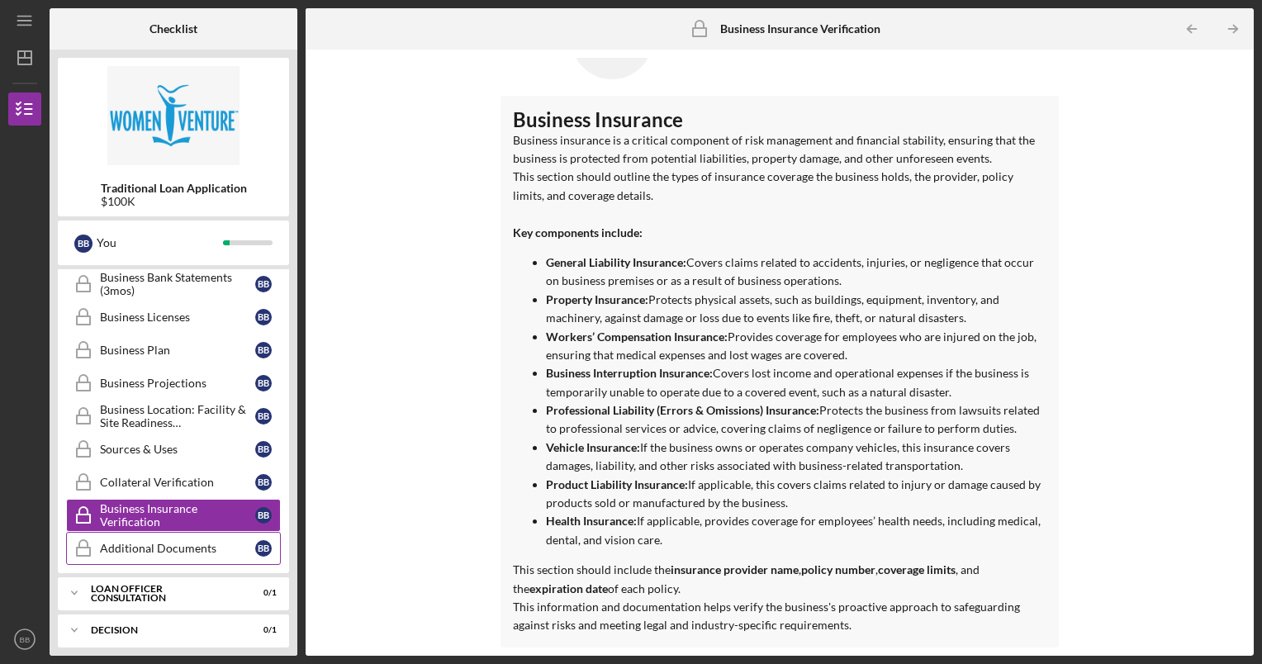
click at [206, 542] on div "Additional Documents" at bounding box center [177, 548] width 155 height 13
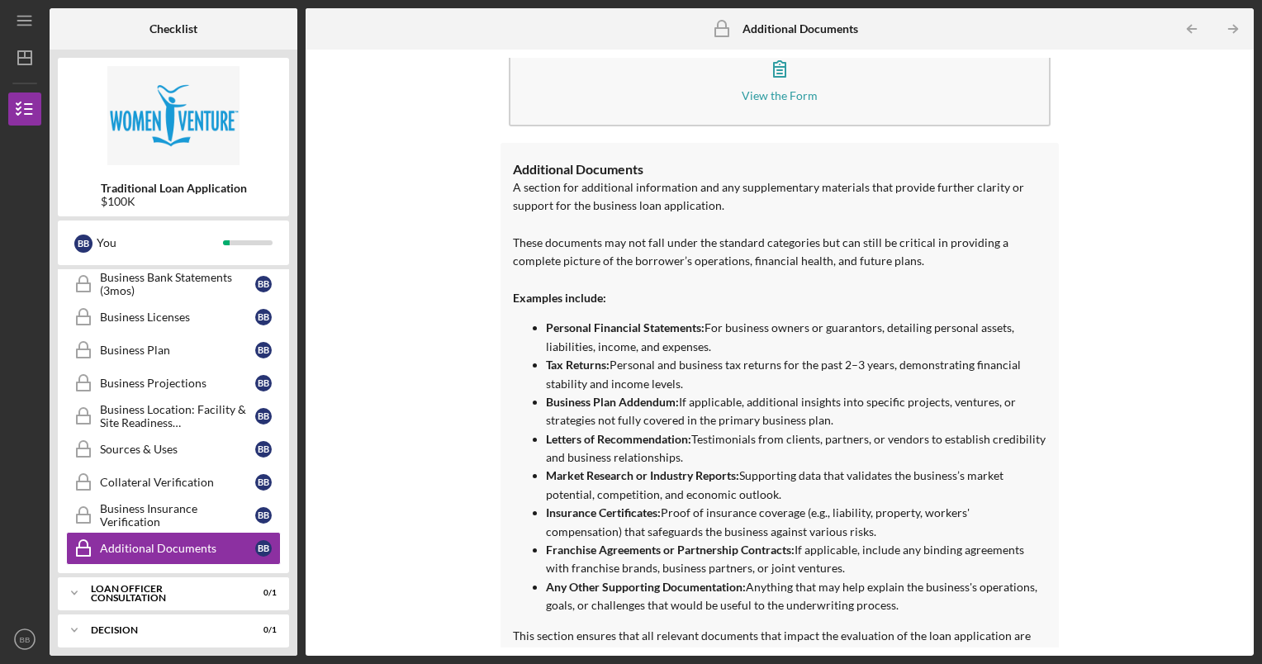
scroll to position [178, 0]
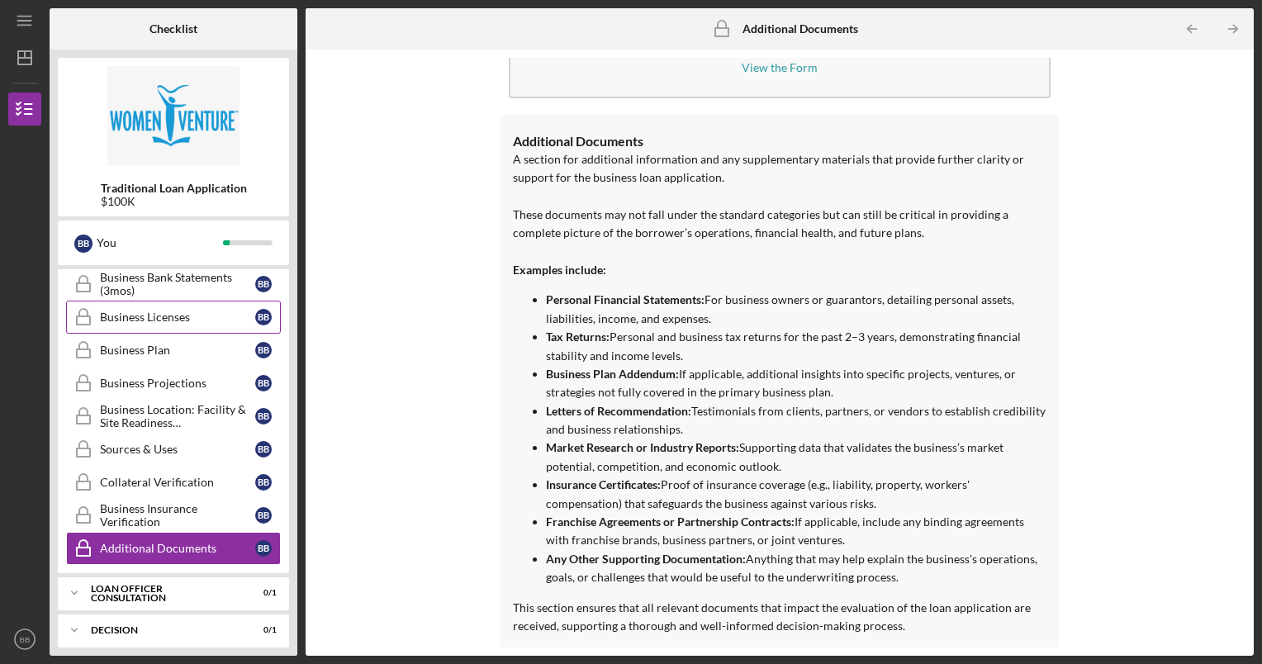
click at [121, 316] on div "Business Licenses" at bounding box center [177, 317] width 155 height 13
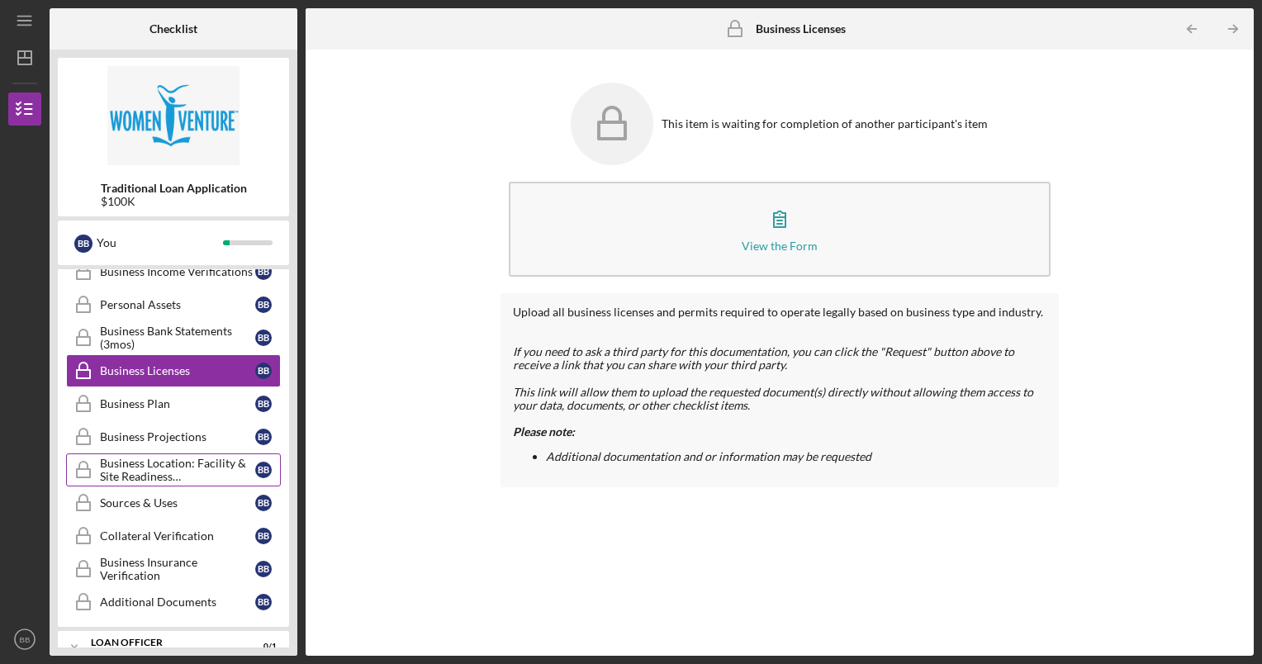
scroll to position [466, 0]
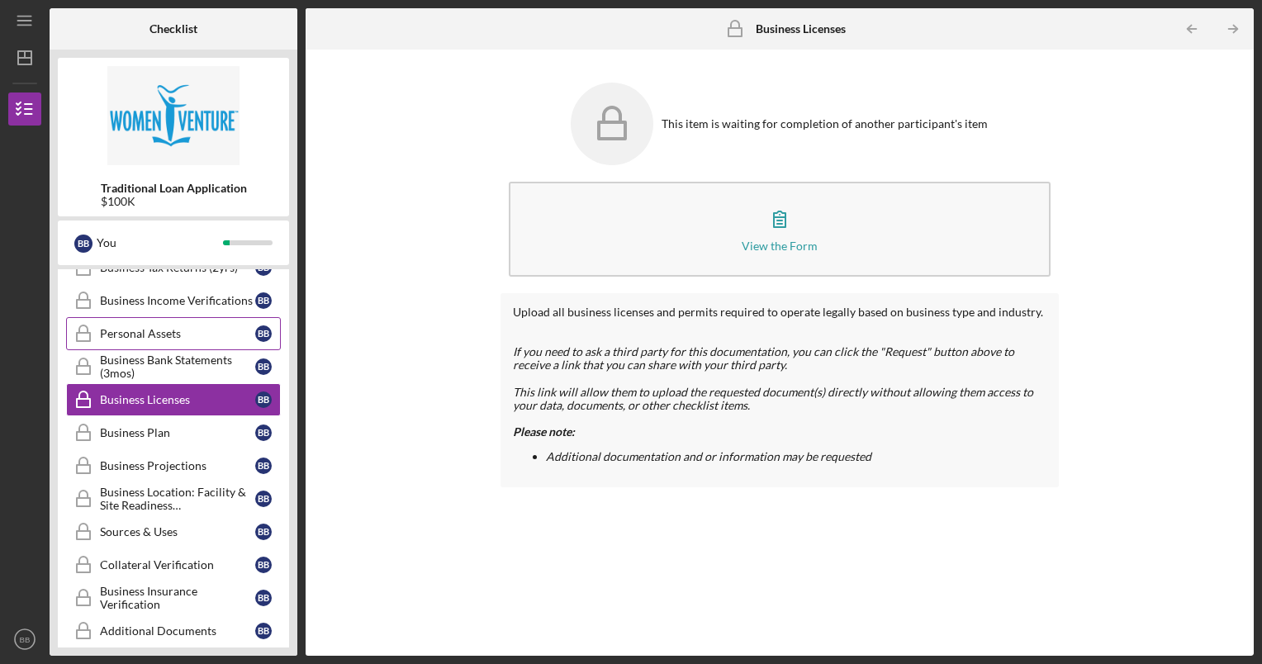
click at [171, 337] on link "Personal Assets Personal Assets B B" at bounding box center [173, 333] width 215 height 33
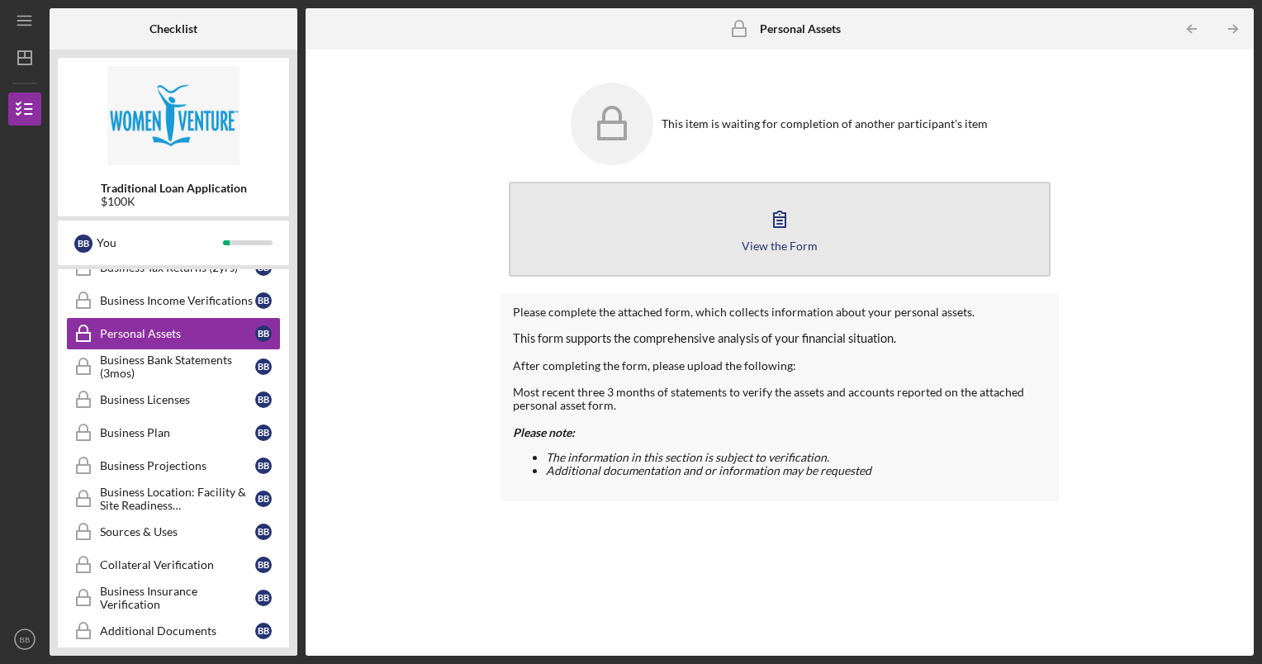
click at [783, 242] on div "View the Form" at bounding box center [780, 245] width 76 height 12
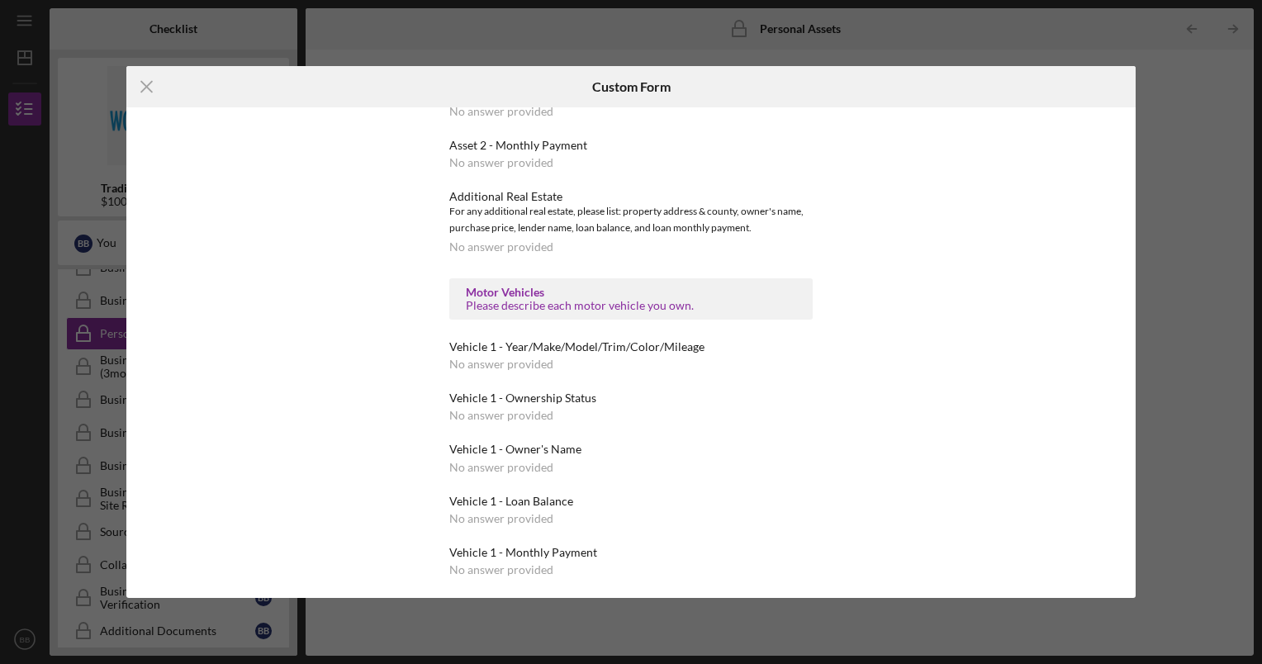
scroll to position [2725, 0]
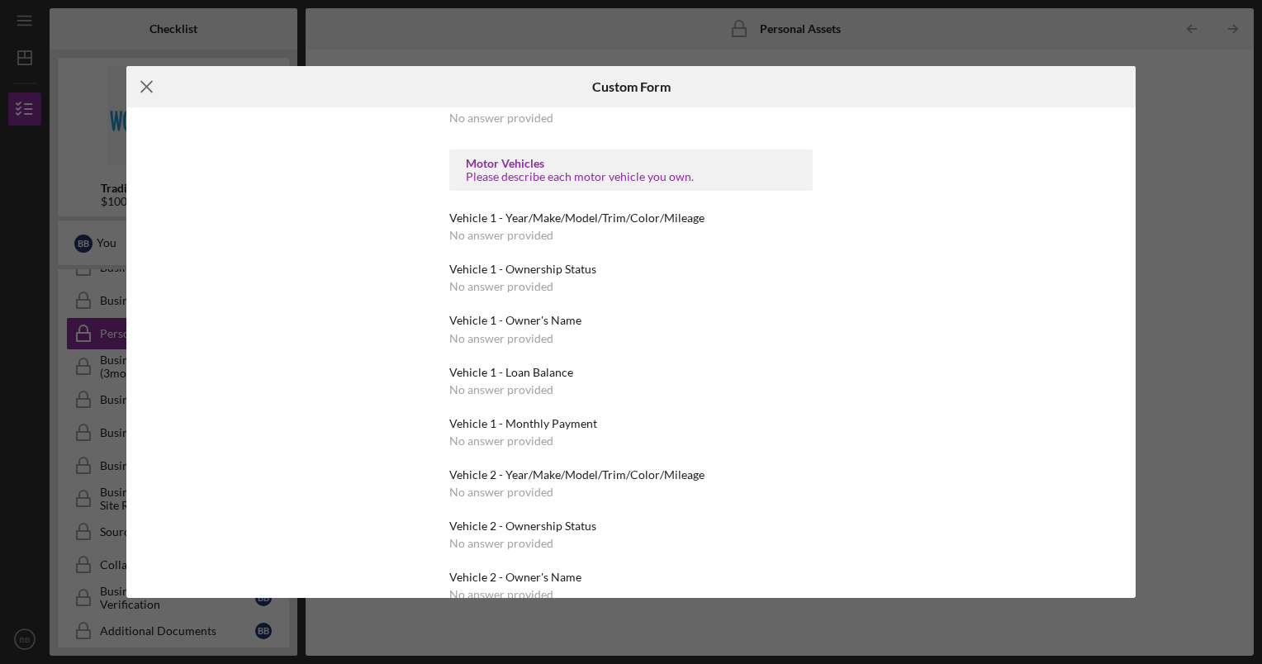
click at [142, 95] on icon "Icon/Menu Close" at bounding box center [146, 86] width 41 height 41
